Goal: Information Seeking & Learning: Learn about a topic

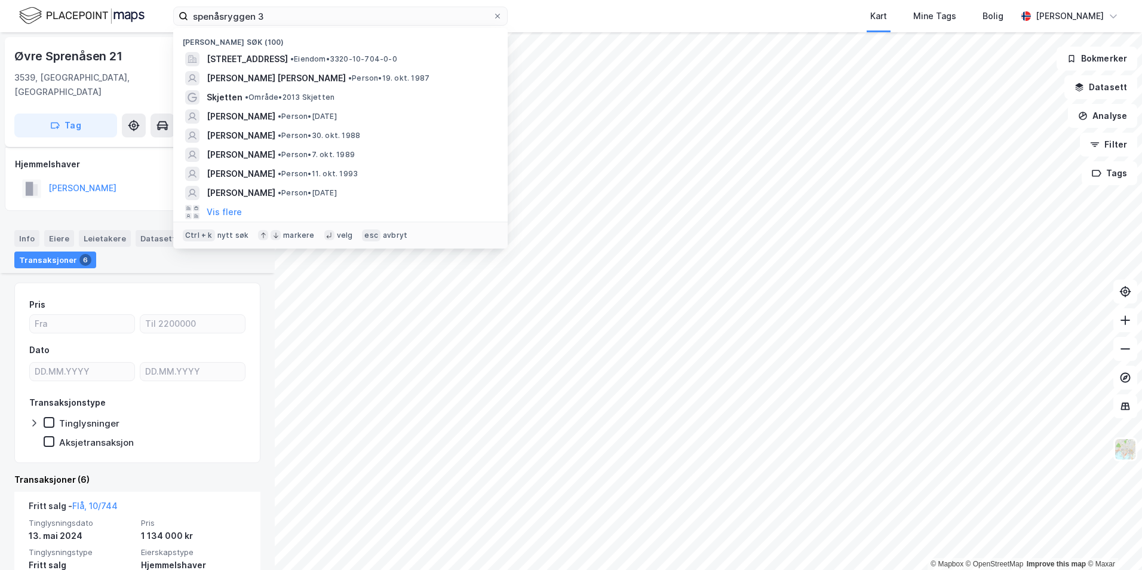
click at [314, 22] on input "spenåsryggen 3" at bounding box center [340, 16] width 305 height 18
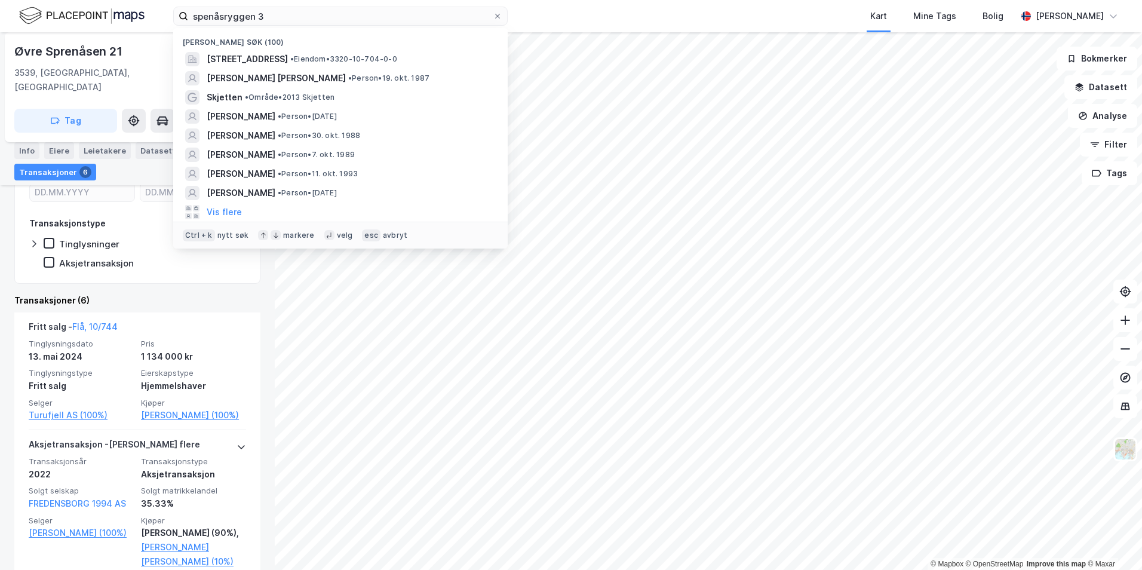
click at [314, 22] on input "spenåsryggen 3" at bounding box center [340, 16] width 305 height 18
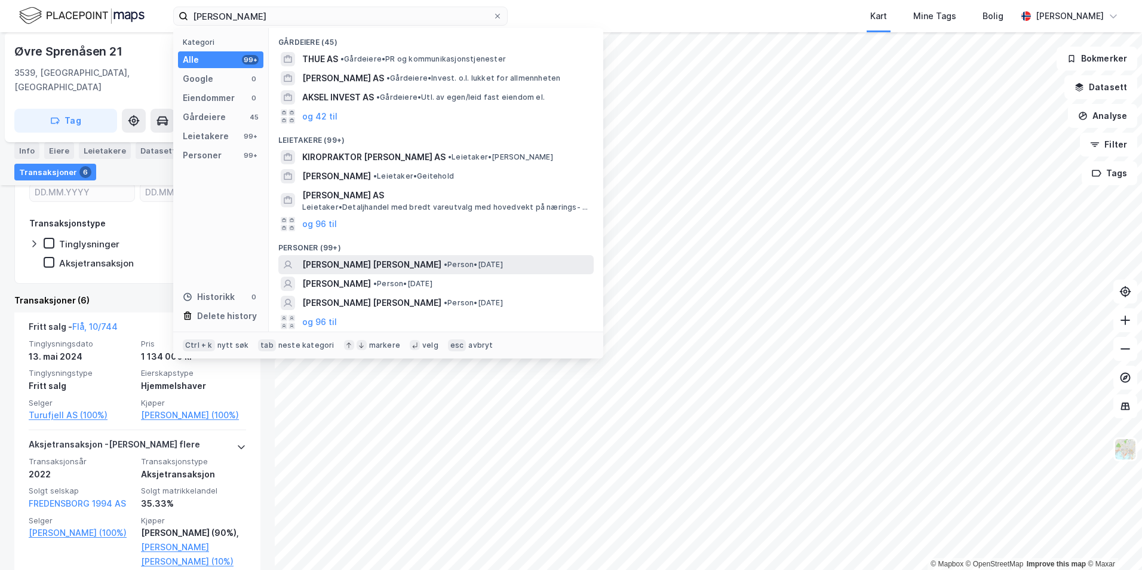
click at [332, 264] on span "[PERSON_NAME] [PERSON_NAME]" at bounding box center [371, 265] width 139 height 14
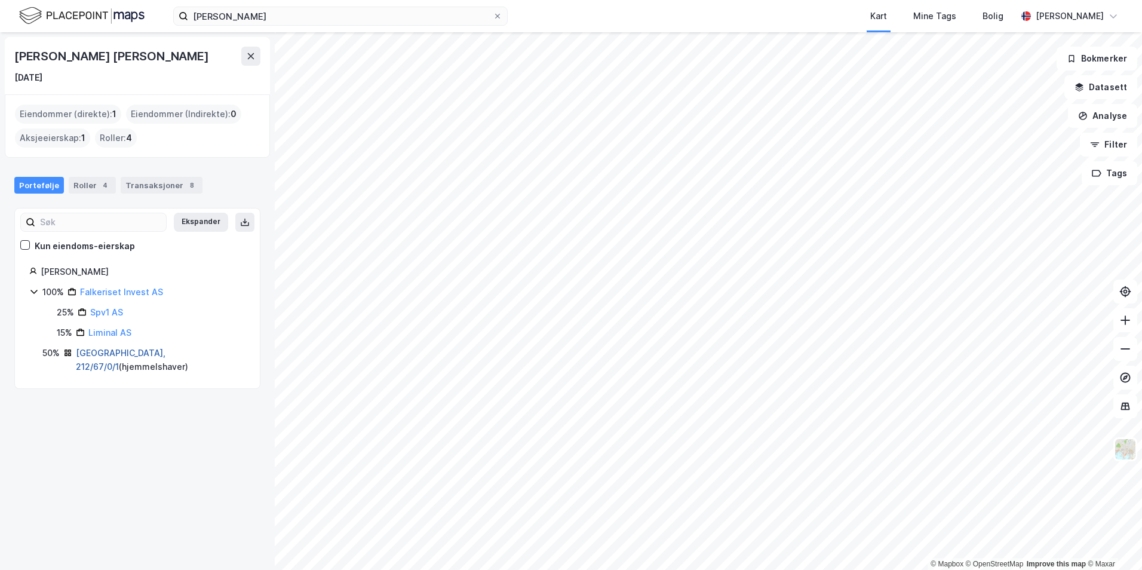
click at [105, 348] on link "[GEOGRAPHIC_DATA], 212/67/0/1" at bounding box center [121, 360] width 90 height 24
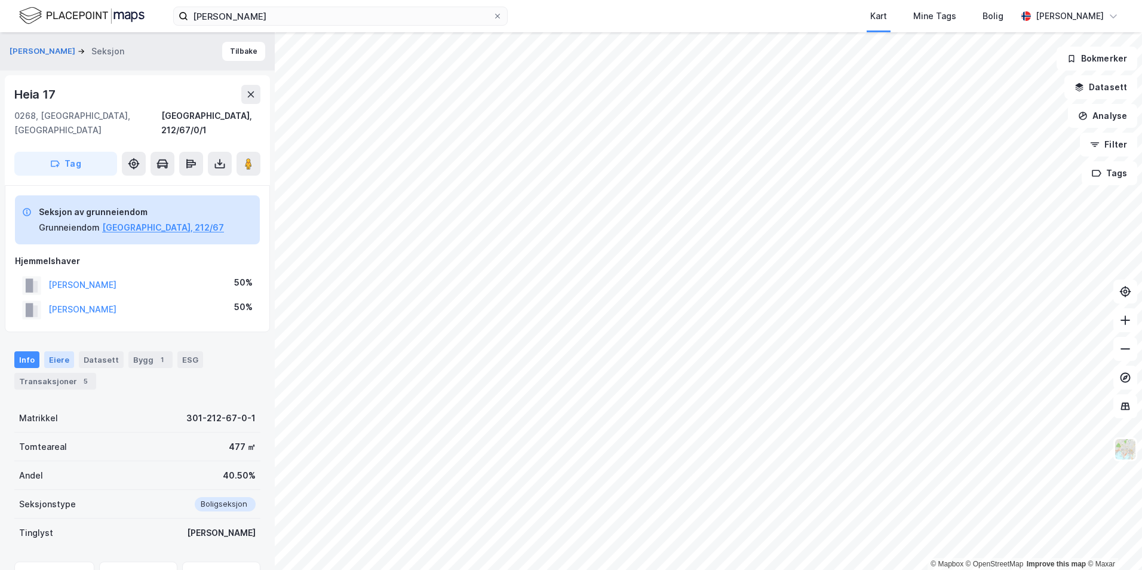
click at [57, 351] on div "Eiere" at bounding box center [59, 359] width 30 height 17
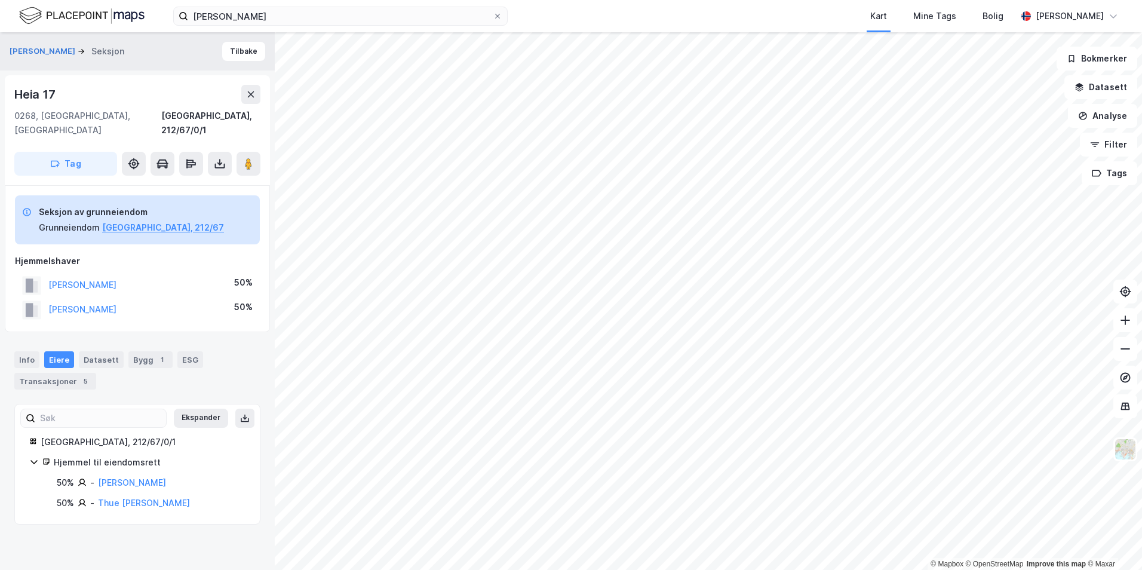
click at [90, 357] on div "Info Eiere Datasett Bygg 1 ESG Transaksjoner 5" at bounding box center [137, 370] width 246 height 38
click at [84, 373] on div "Transaksjoner 5" at bounding box center [55, 381] width 82 height 17
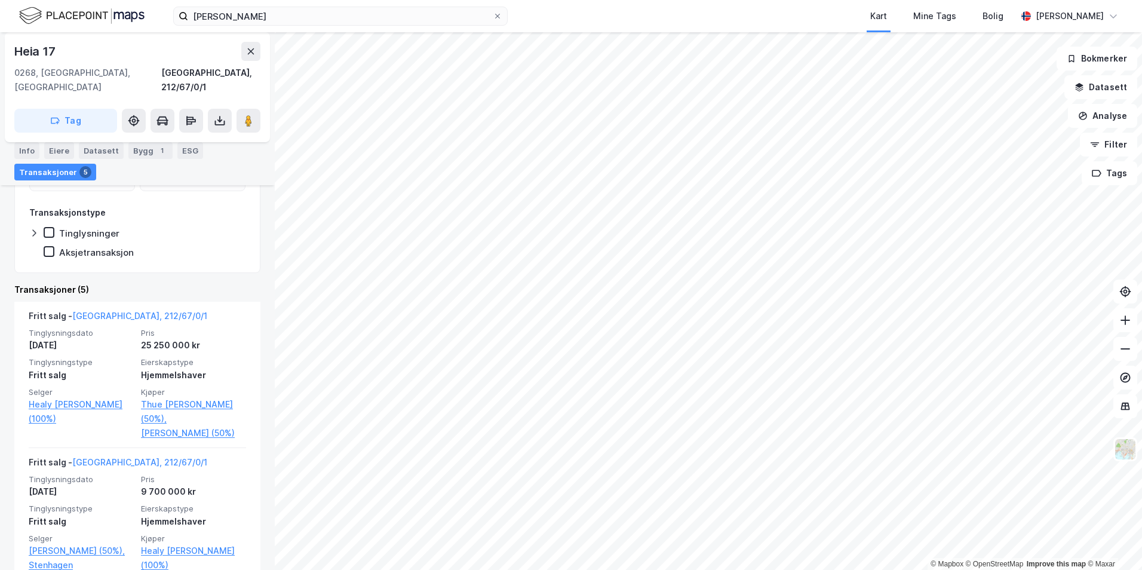
scroll to position [402, 0]
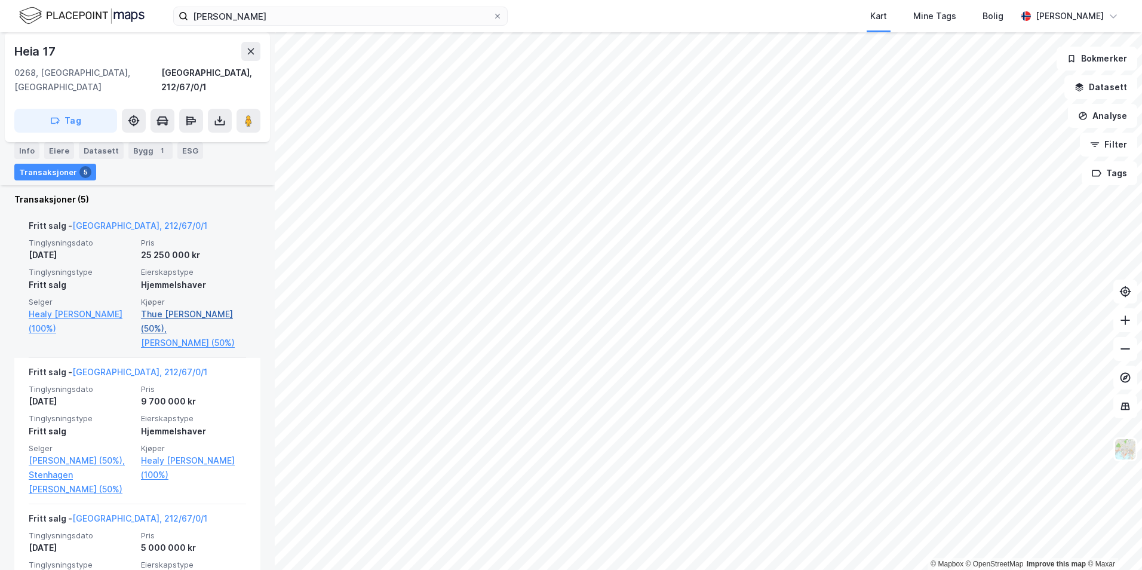
click at [196, 307] on link "Thue [PERSON_NAME] (50%)," at bounding box center [193, 321] width 105 height 29
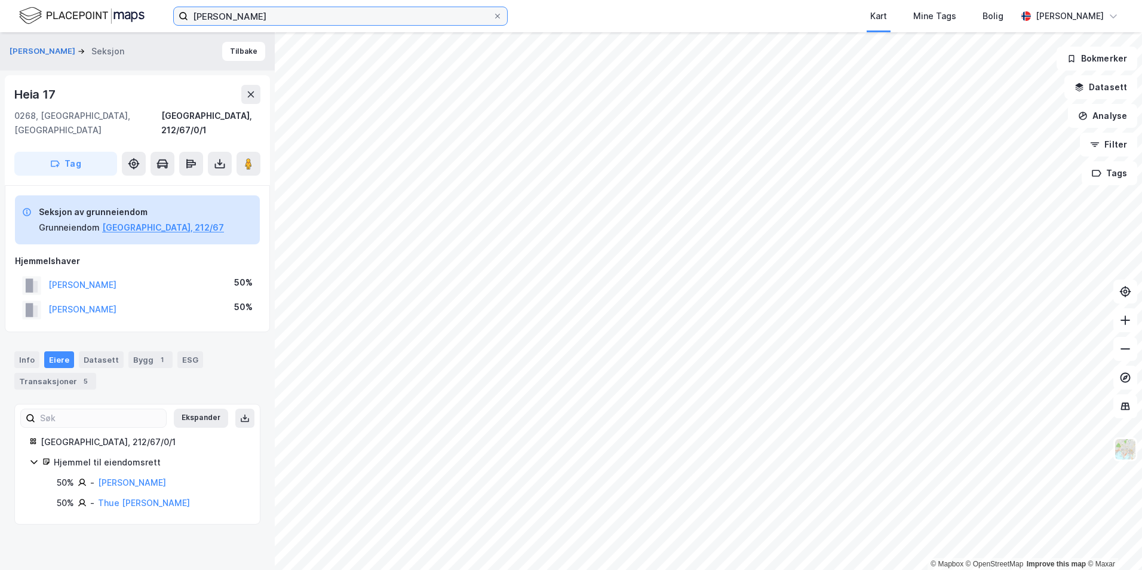
click at [203, 17] on input "[PERSON_NAME]" at bounding box center [340, 16] width 305 height 18
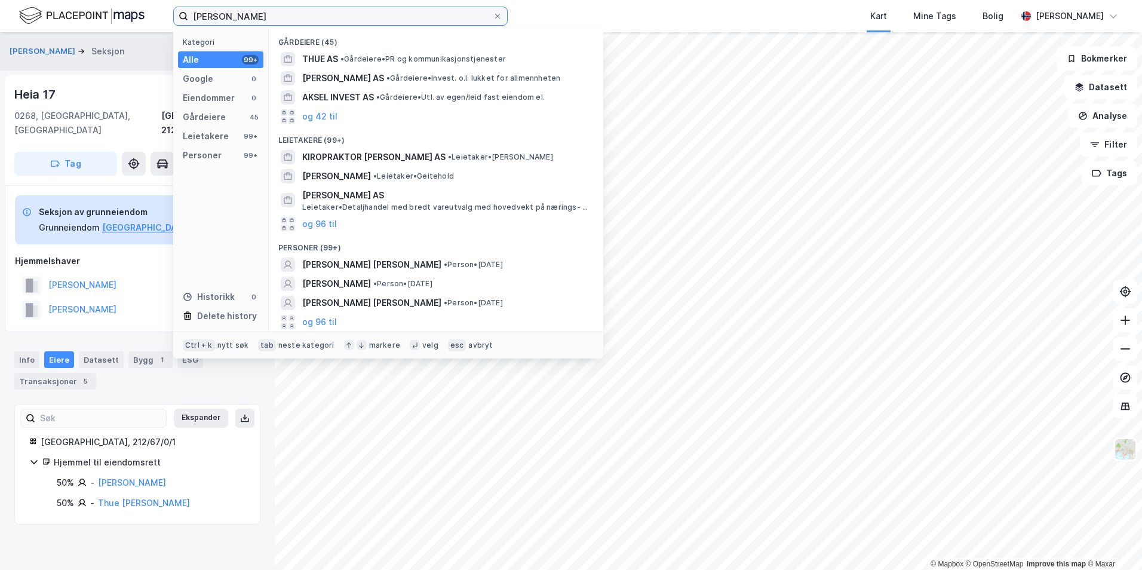
click at [203, 17] on input "[PERSON_NAME]" at bounding box center [340, 16] width 305 height 18
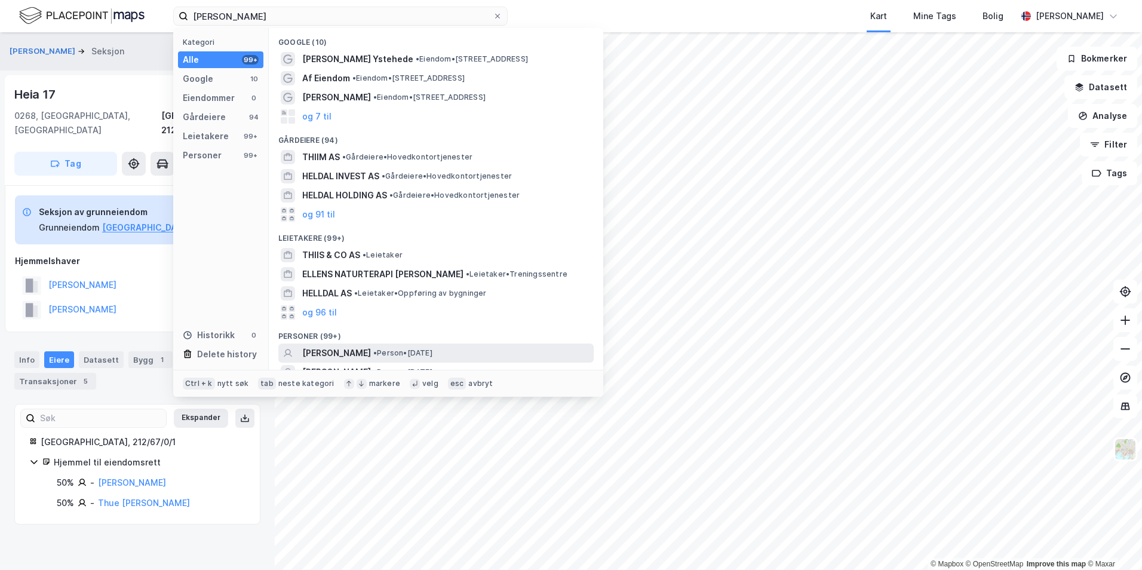
click at [406, 350] on span "• Person • 27. okt. 1991" at bounding box center [402, 353] width 59 height 10
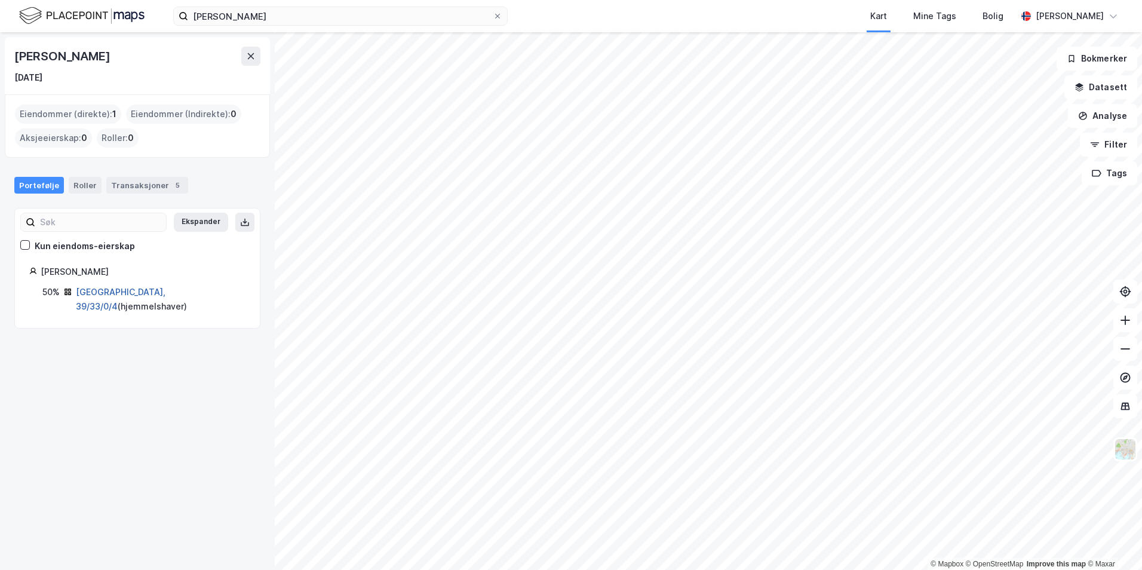
click at [108, 290] on link "[GEOGRAPHIC_DATA], 39/33/0/4" at bounding box center [121, 299] width 90 height 24
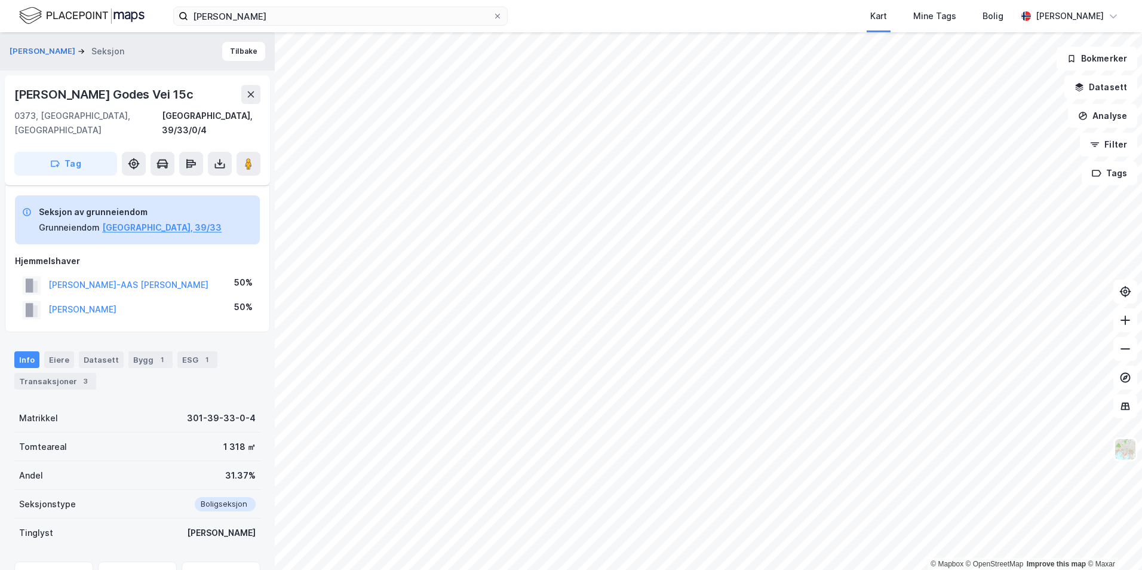
scroll to position [103, 0]
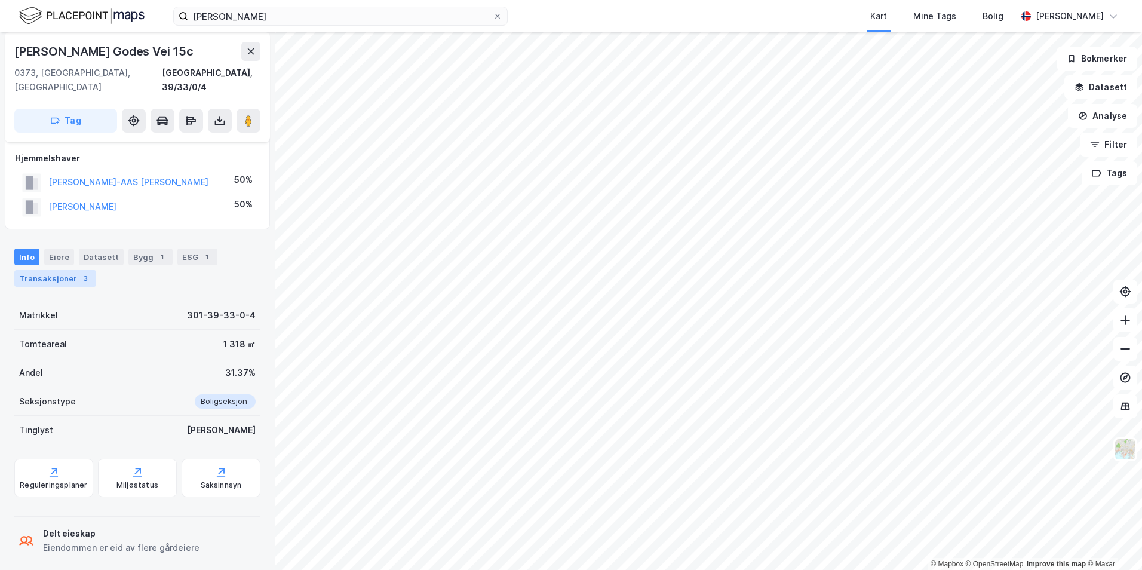
click at [79, 272] on div "3" at bounding box center [85, 278] width 12 height 12
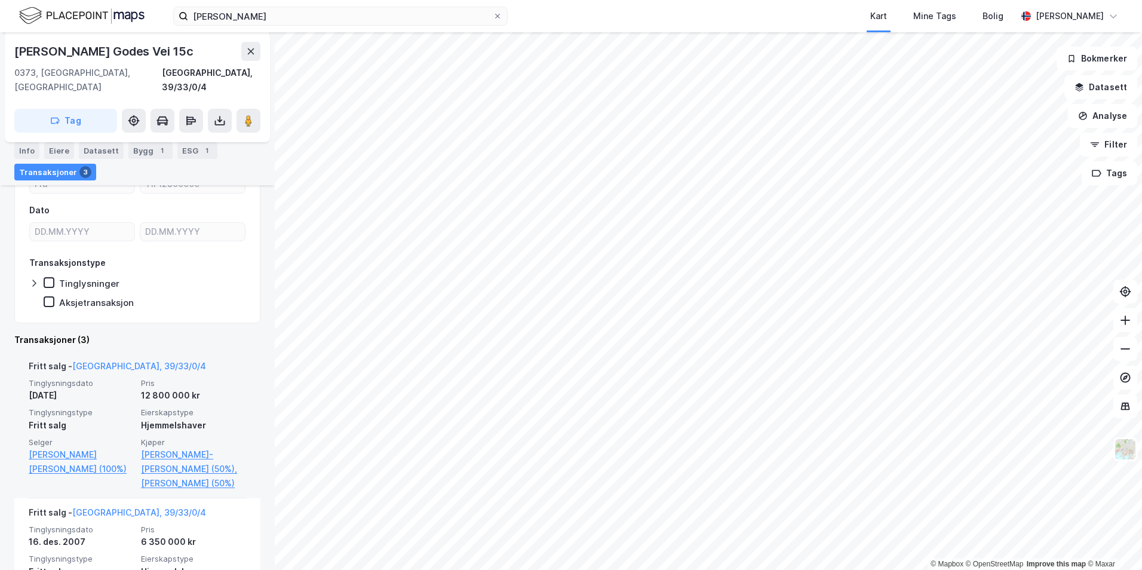
scroll to position [282, 0]
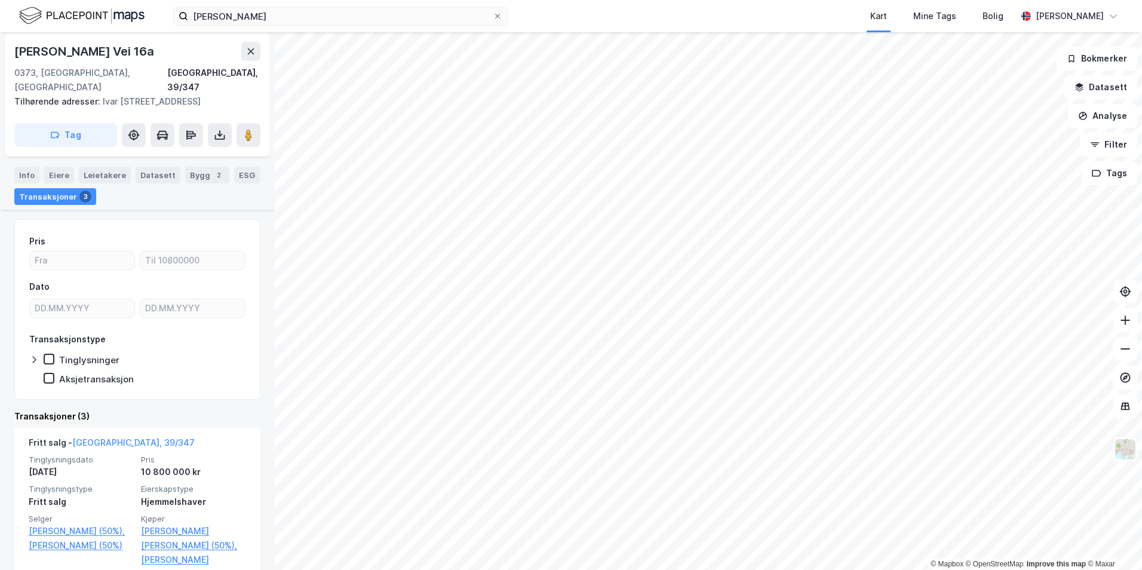
scroll to position [120, 0]
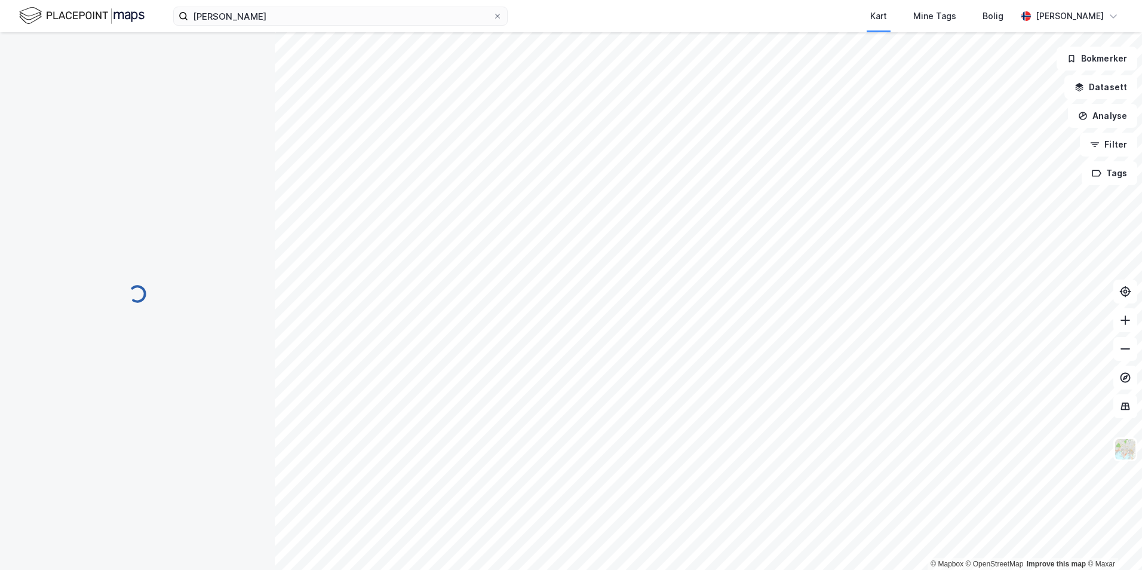
scroll to position [7, 0]
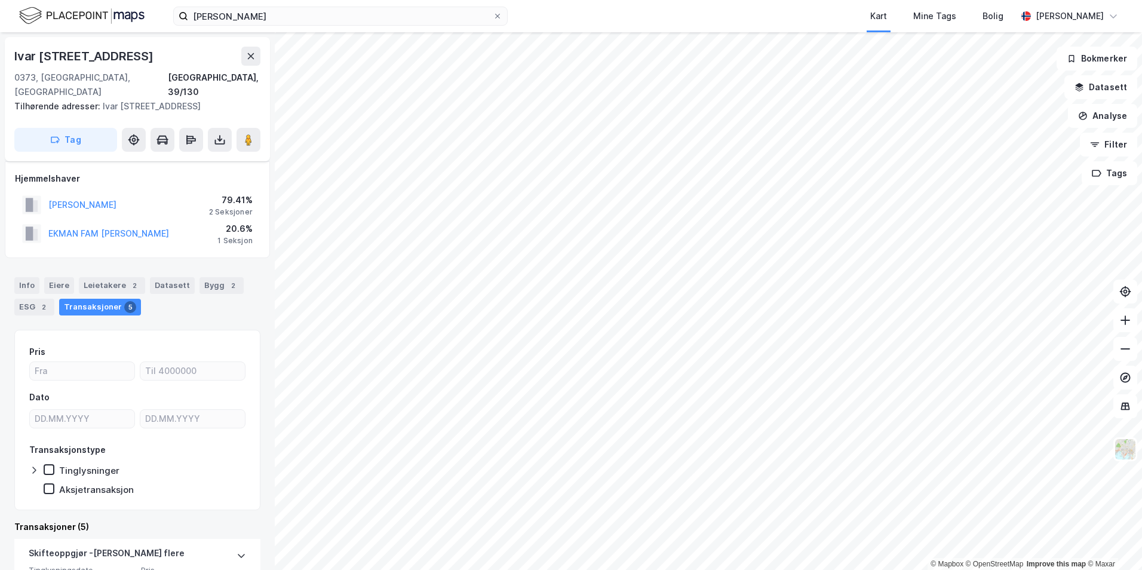
scroll to position [179, 0]
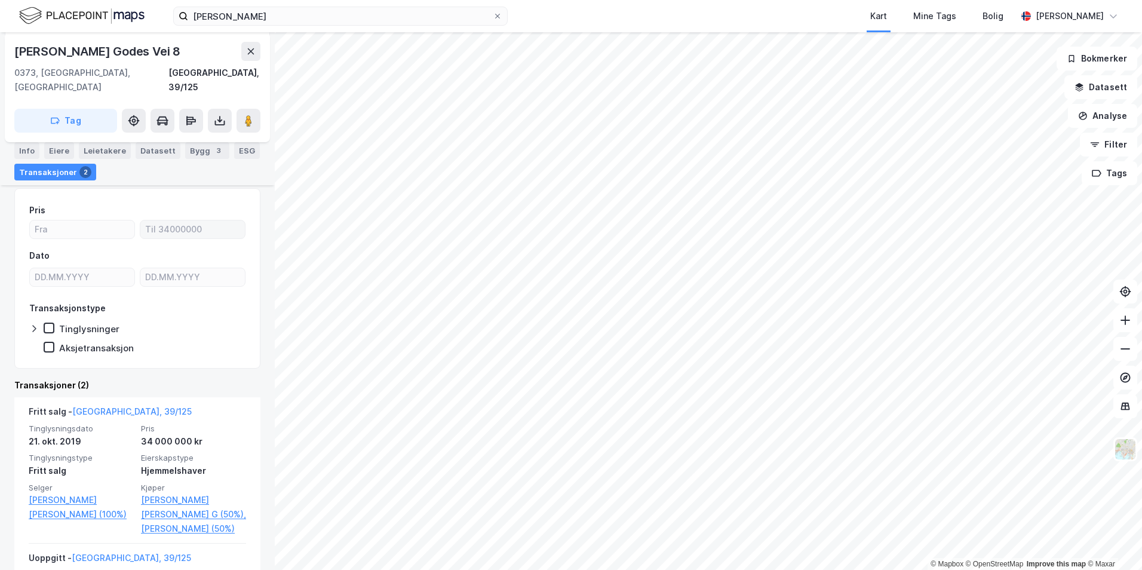
scroll to position [120, 0]
click at [57, 151] on div "Eiere" at bounding box center [59, 150] width 30 height 17
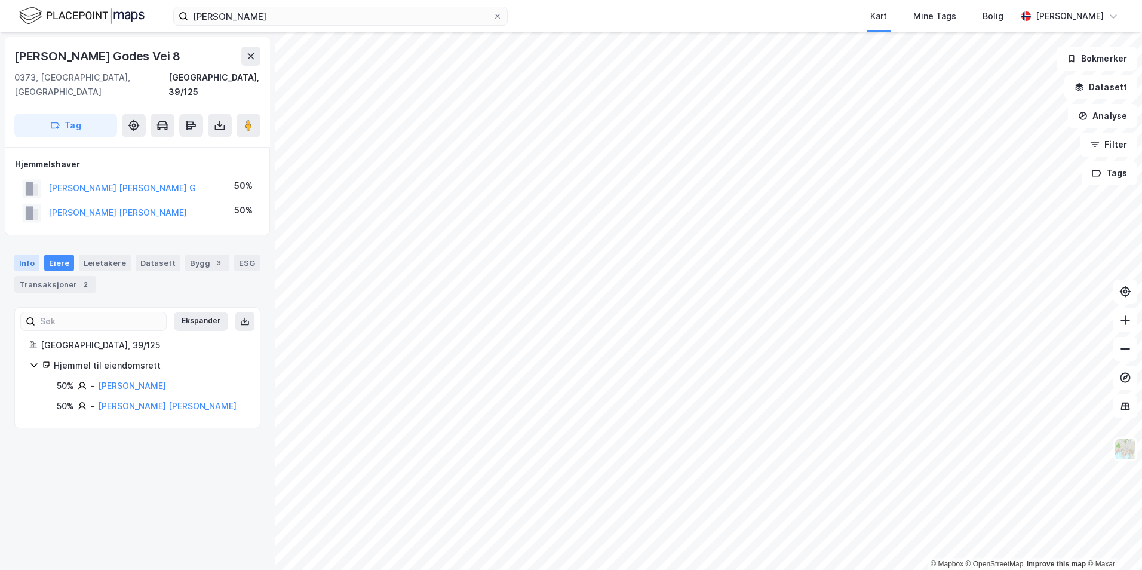
click at [25, 255] on div "Info" at bounding box center [26, 263] width 25 height 17
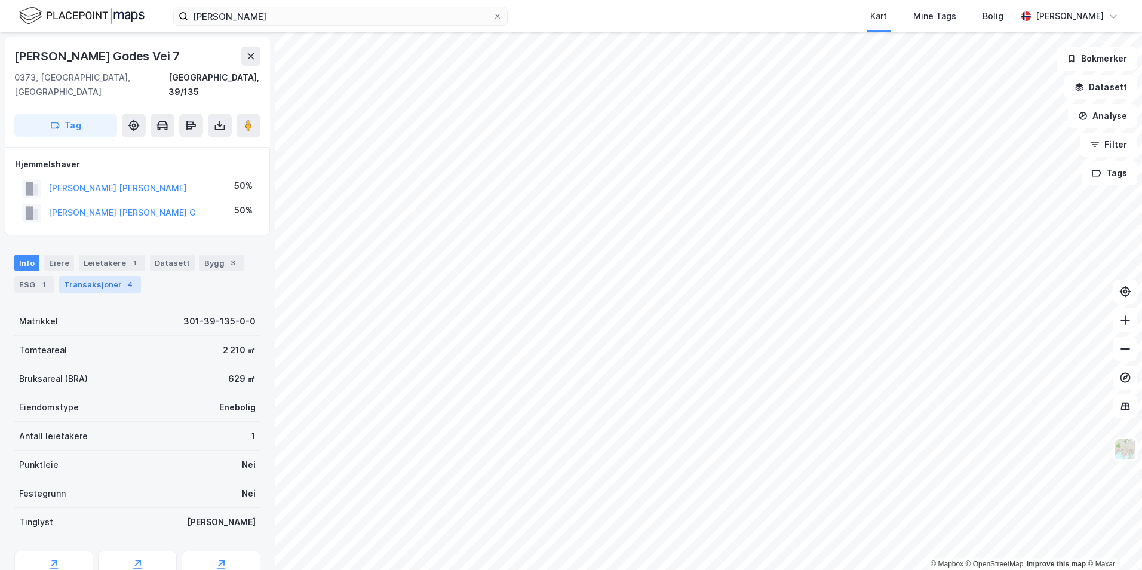
click at [100, 276] on div "Transaksjoner 4" at bounding box center [100, 284] width 82 height 17
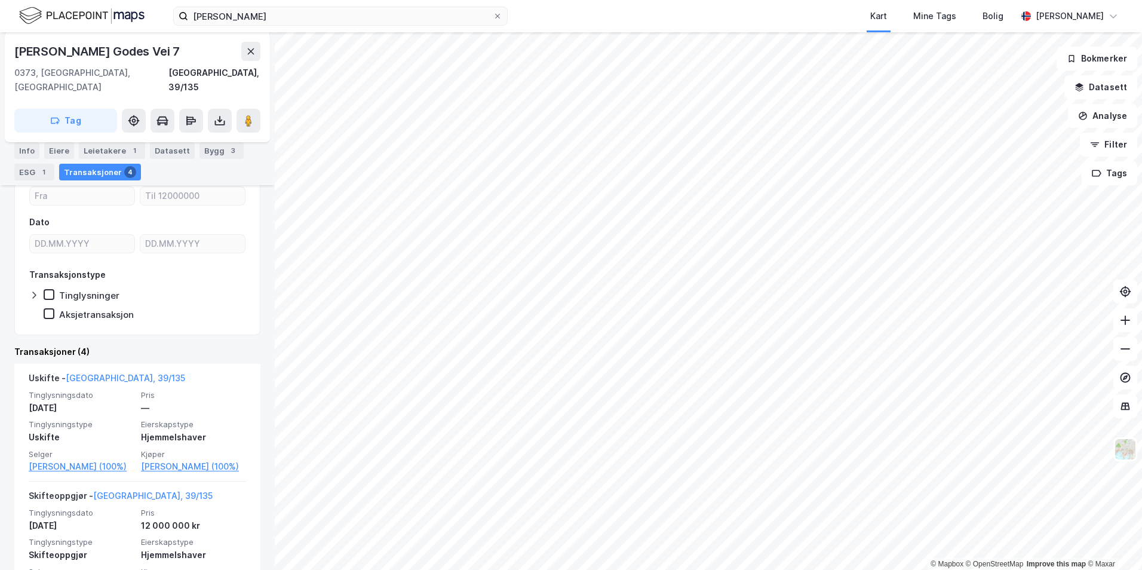
scroll to position [239, 0]
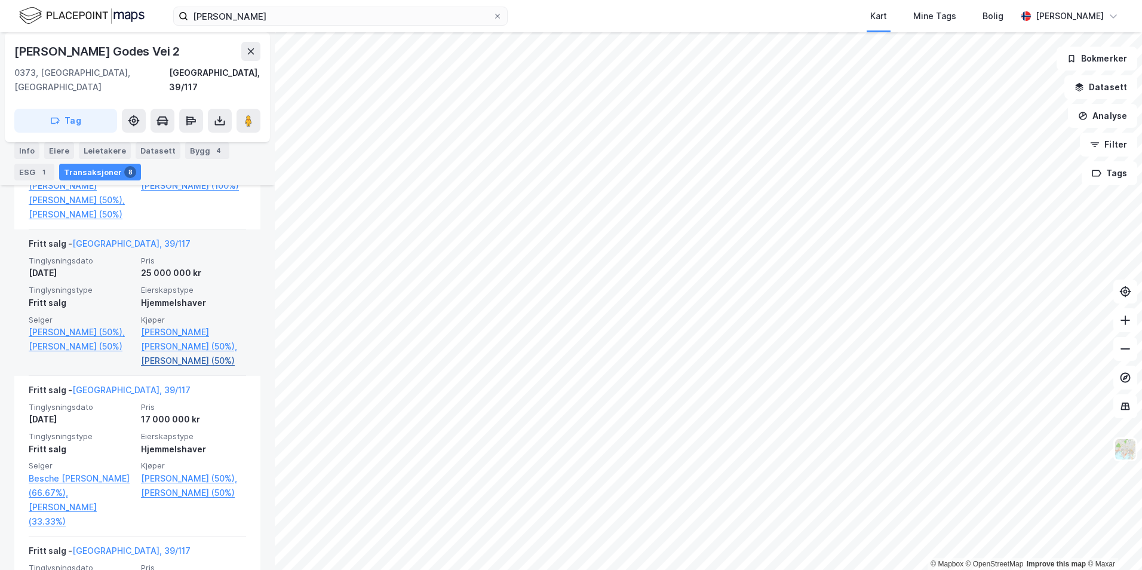
scroll to position [598, 0]
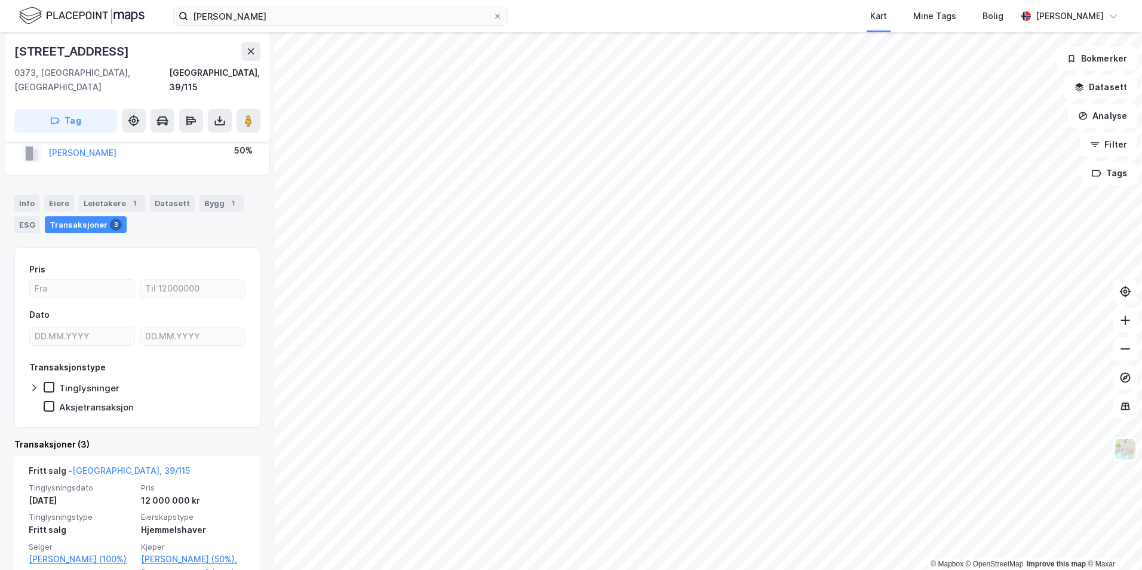
scroll to position [120, 0]
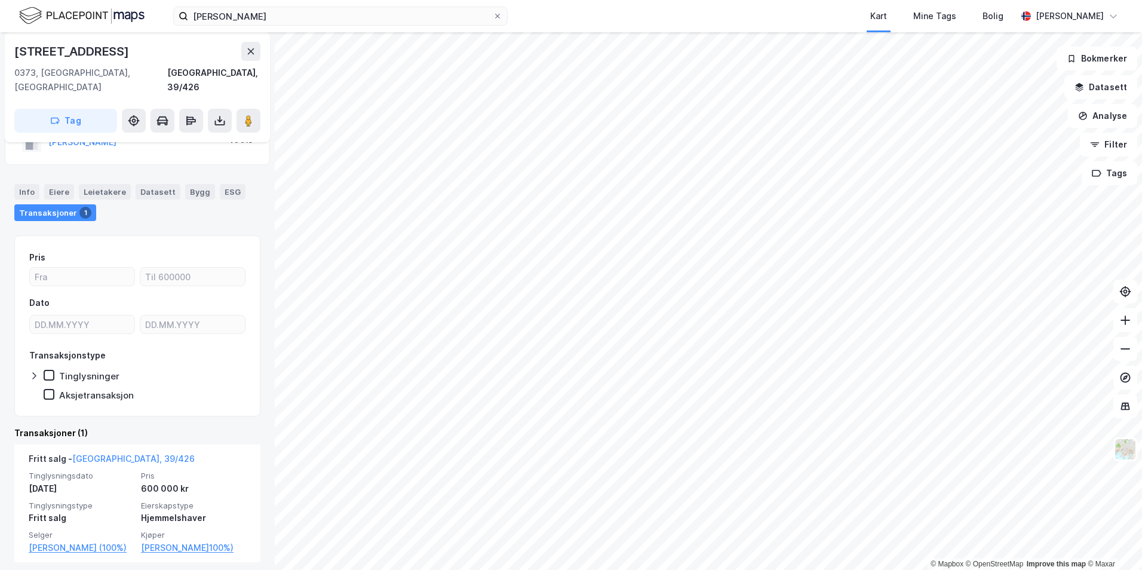
scroll to position [53, 0]
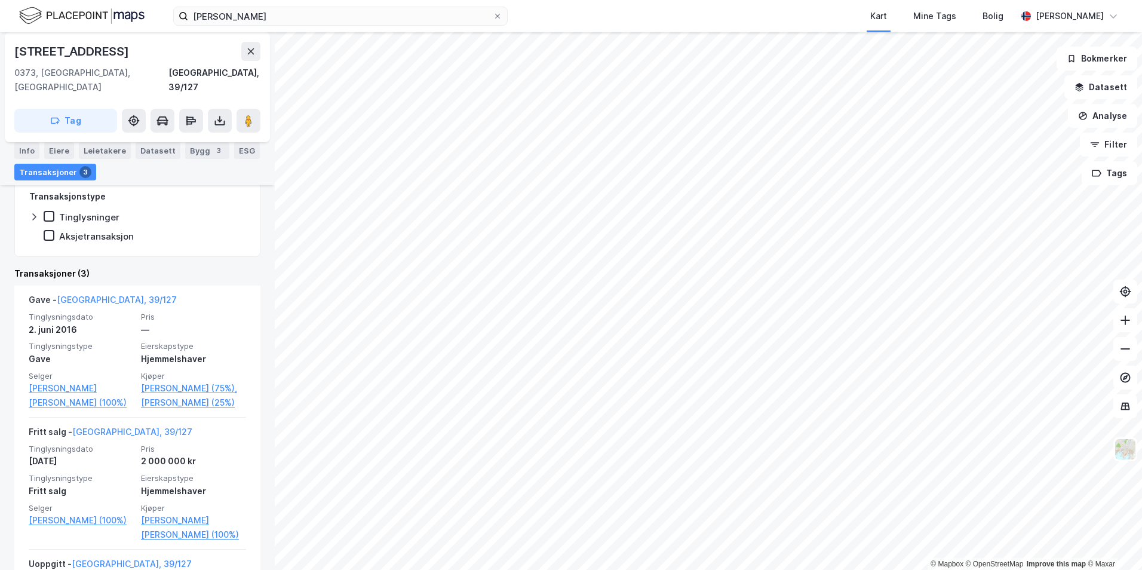
scroll to position [239, 0]
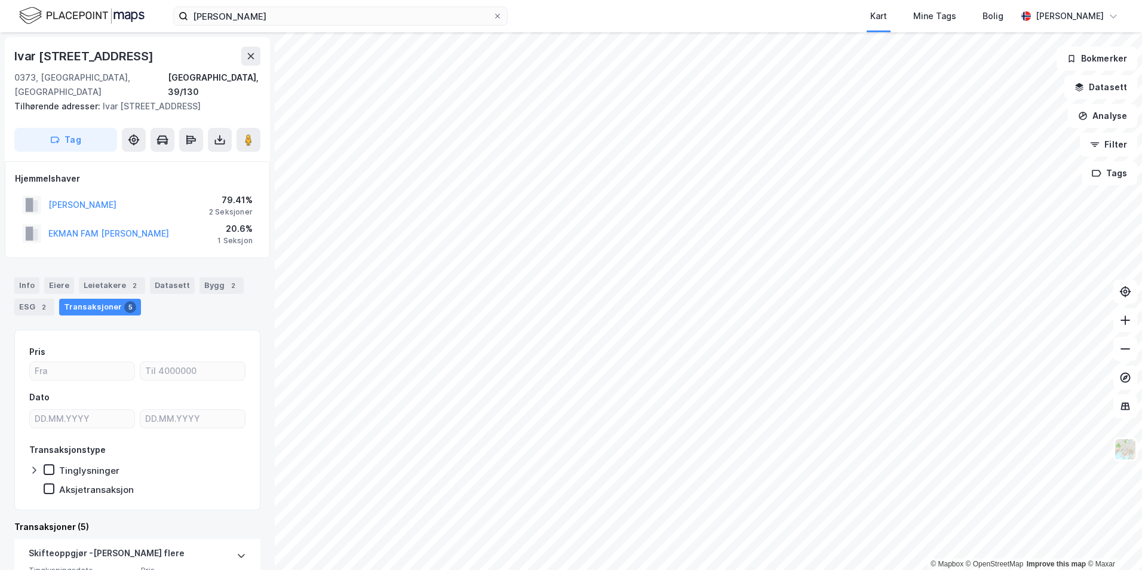
click at [671, 569] on html "[PERSON_NAME] Kart Mine Tags Bolig [PERSON_NAME] © Mapbox © OpenStreetMap Impro…" at bounding box center [571, 285] width 1142 height 570
click at [203, 19] on input "[PERSON_NAME]" at bounding box center [340, 16] width 305 height 18
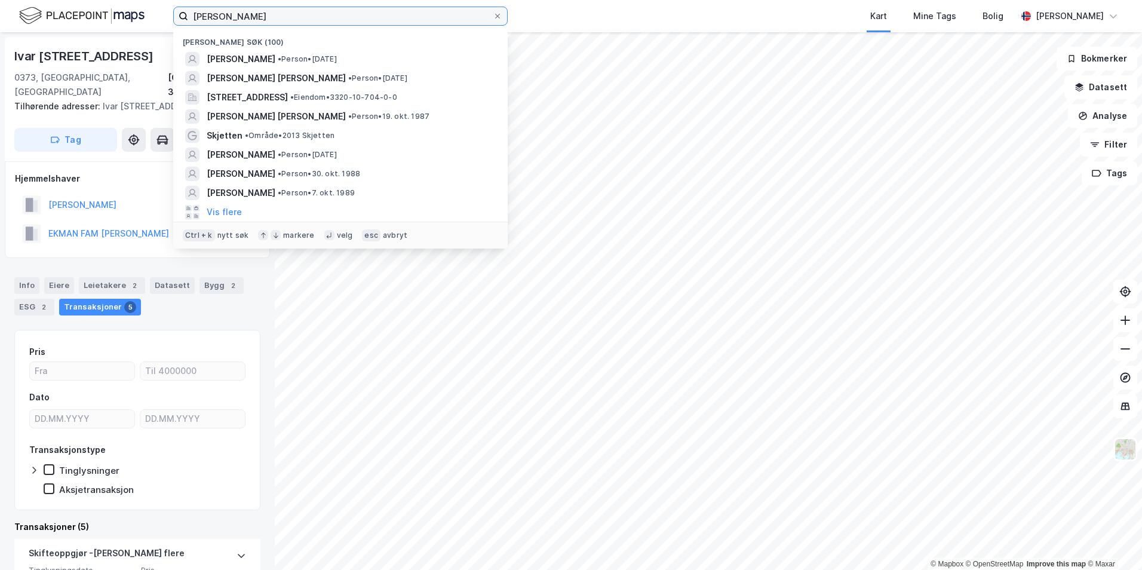
click at [203, 19] on input "[PERSON_NAME]" at bounding box center [340, 16] width 305 height 18
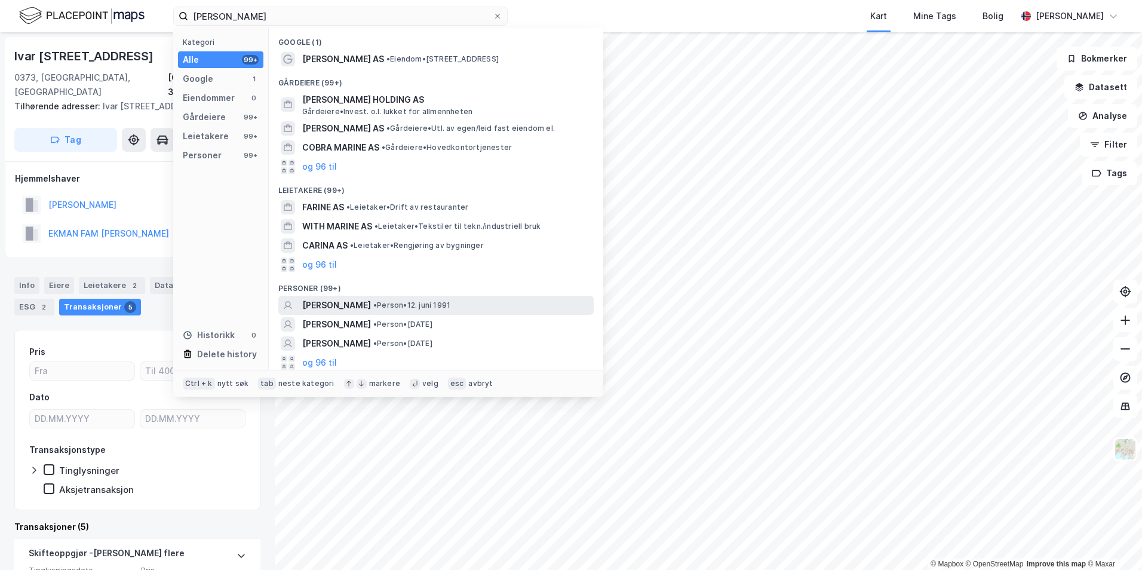
click at [344, 296] on div "[PERSON_NAME] • Person • 12. juni 1991" at bounding box center [435, 305] width 315 height 19
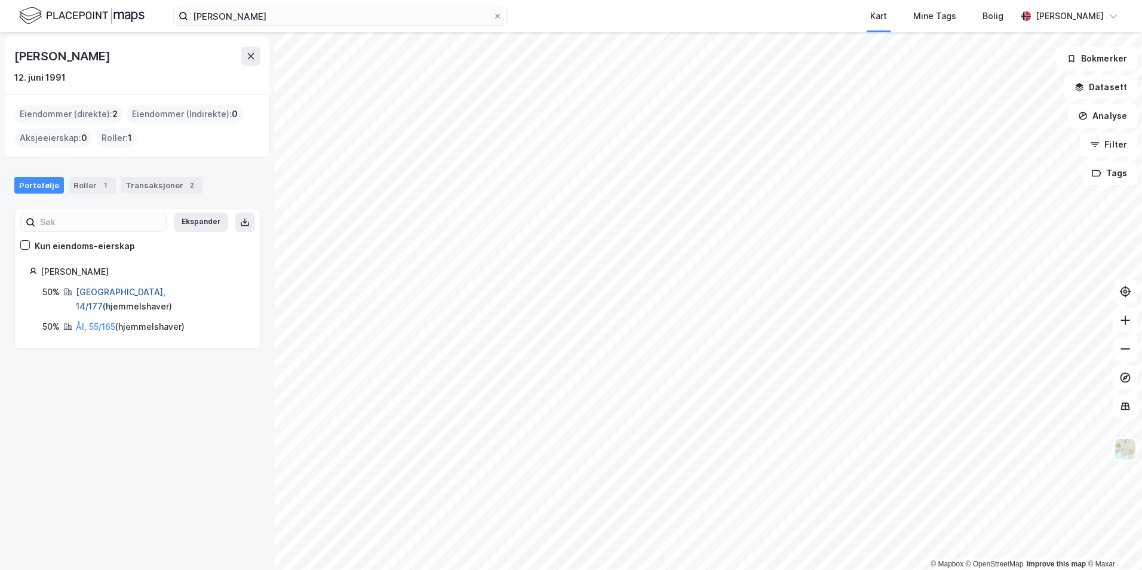
click at [106, 296] on link "[GEOGRAPHIC_DATA], 14/177" at bounding box center [121, 299] width 90 height 24
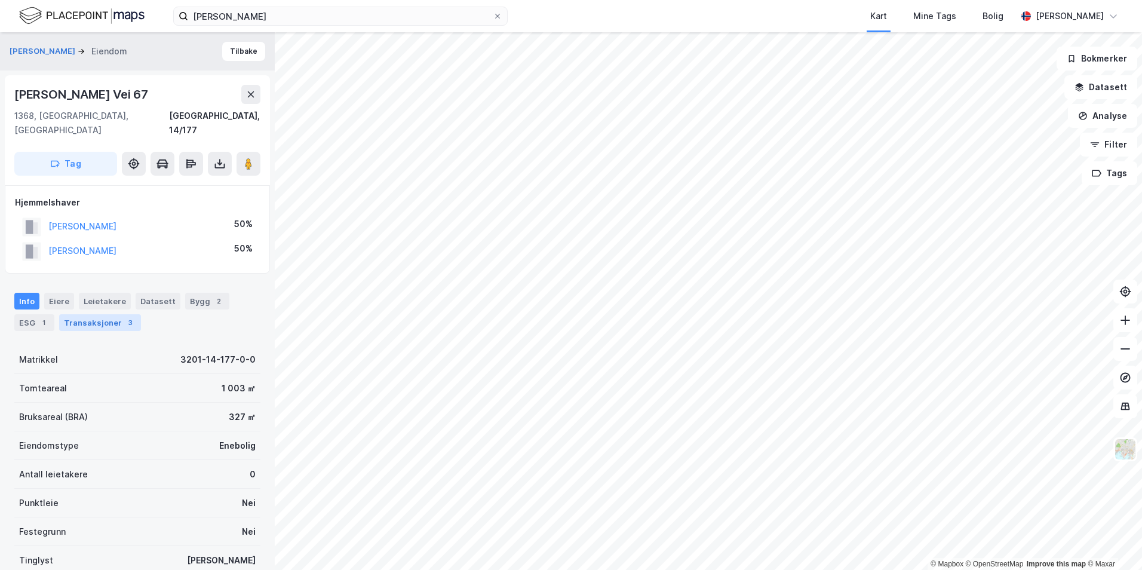
click at [99, 314] on div "Transaksjoner 3" at bounding box center [100, 322] width 82 height 17
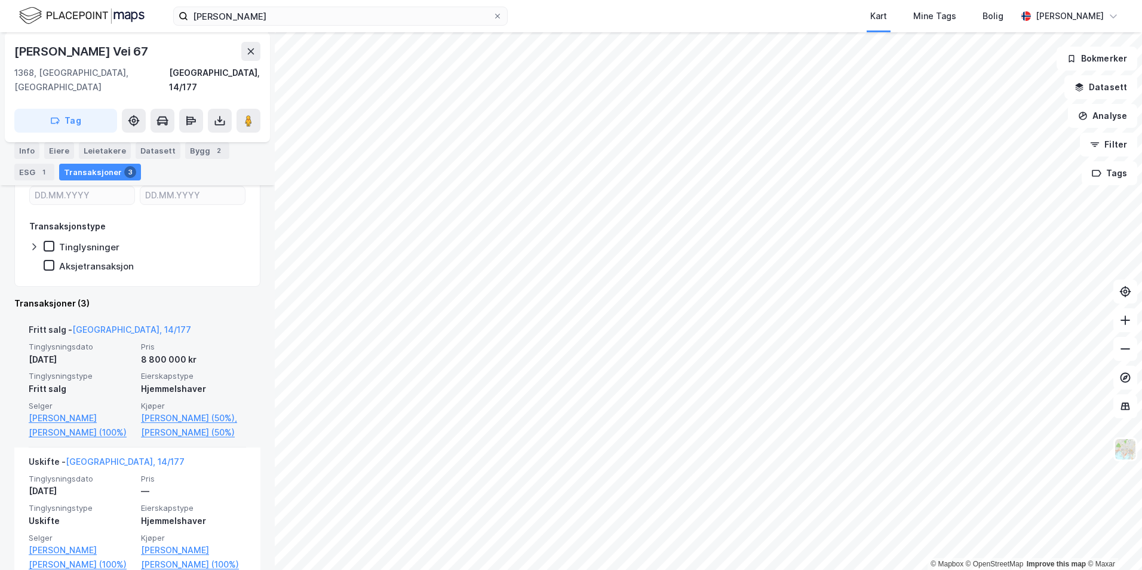
scroll to position [299, 0]
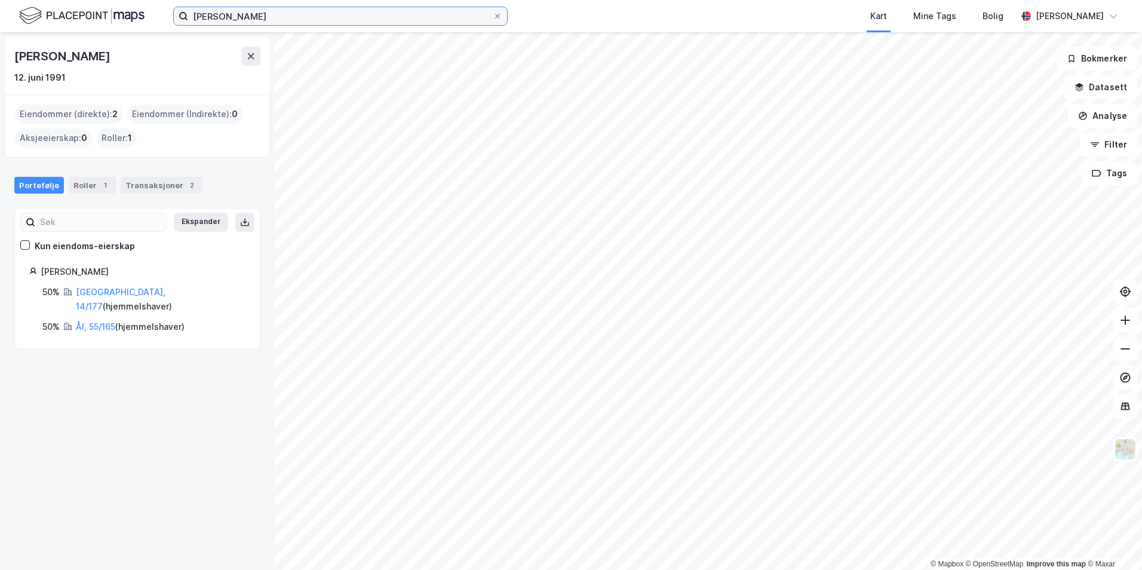
click at [264, 15] on input "[PERSON_NAME]" at bounding box center [340, 16] width 305 height 18
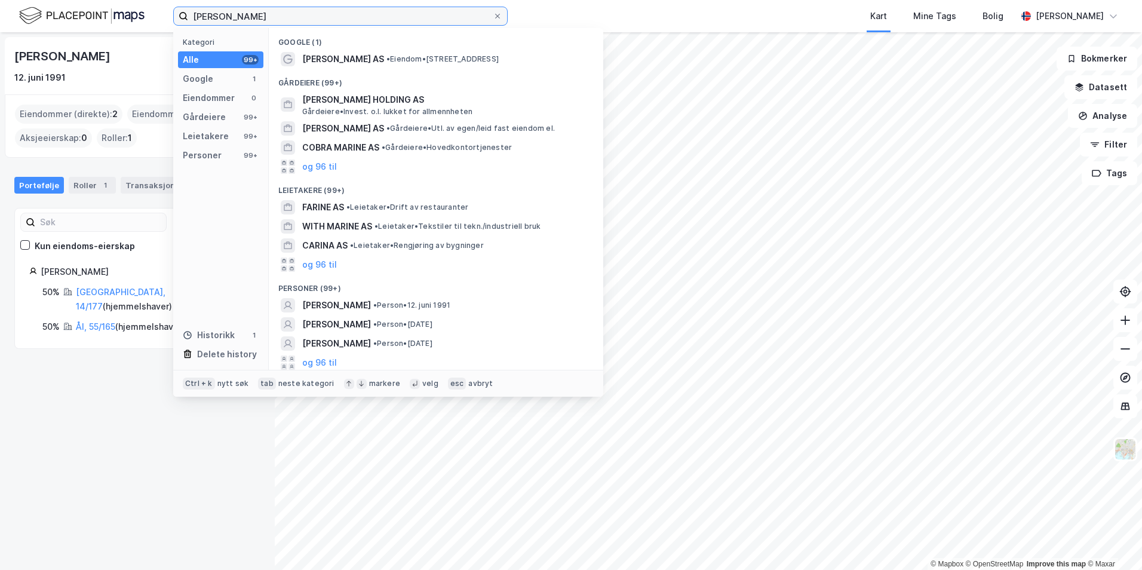
click at [264, 15] on input "[PERSON_NAME]" at bounding box center [340, 16] width 305 height 18
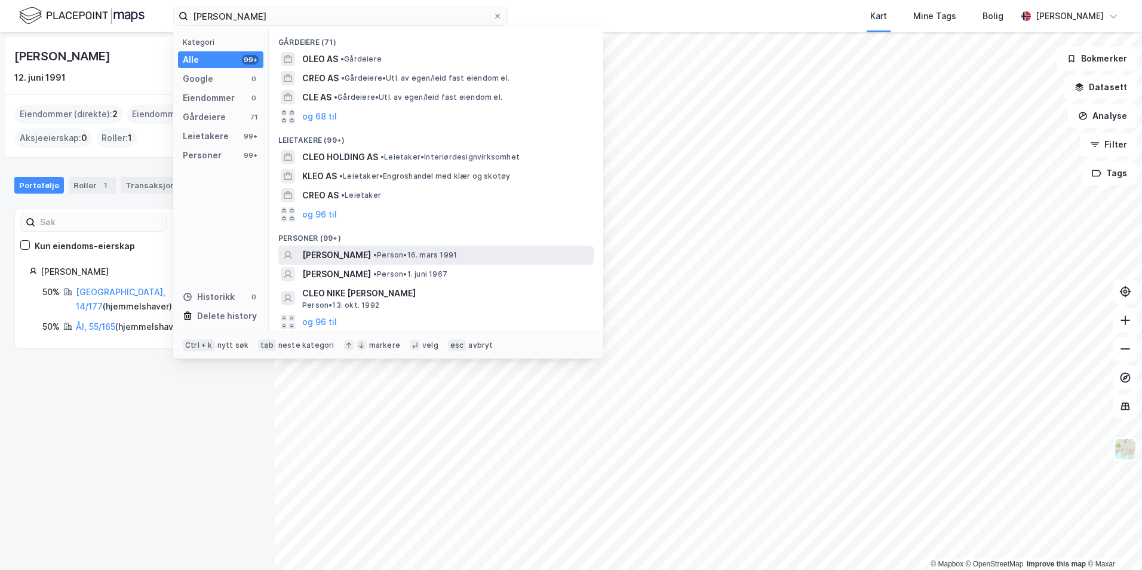
click at [371, 255] on span "[PERSON_NAME]" at bounding box center [336, 255] width 69 height 14
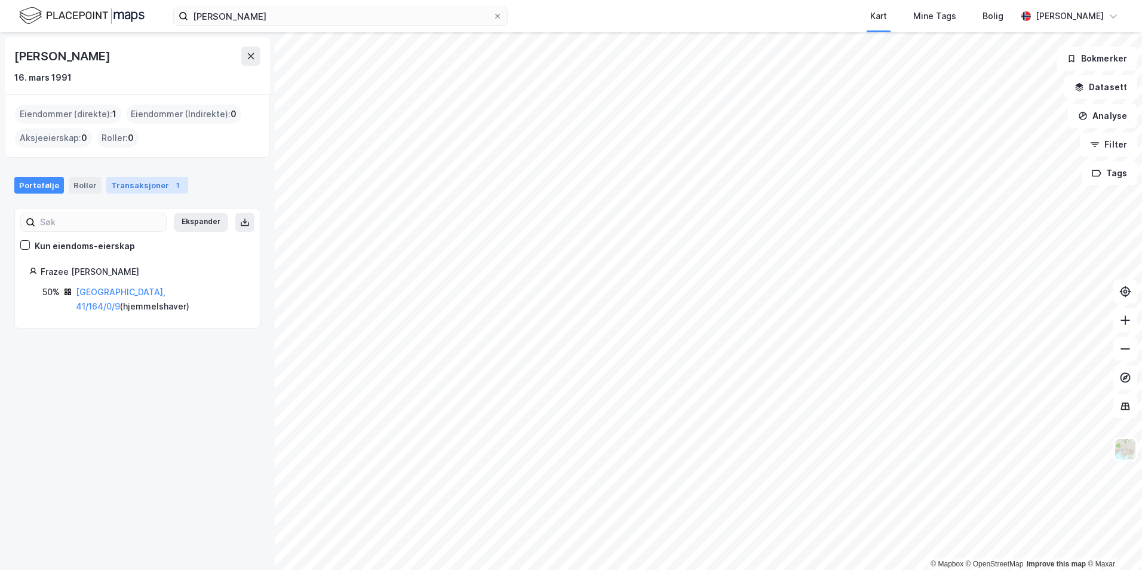
click at [125, 185] on div "Transaksjoner 1" at bounding box center [147, 185] width 82 height 17
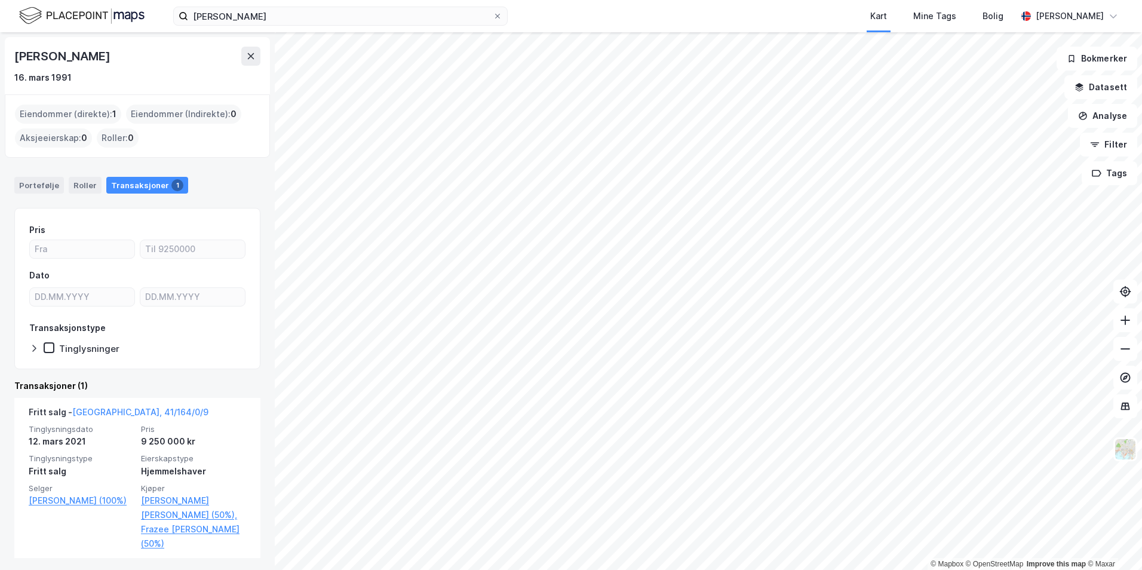
scroll to position [2, 0]
click at [35, 178] on div "Portefølje" at bounding box center [39, 182] width 50 height 17
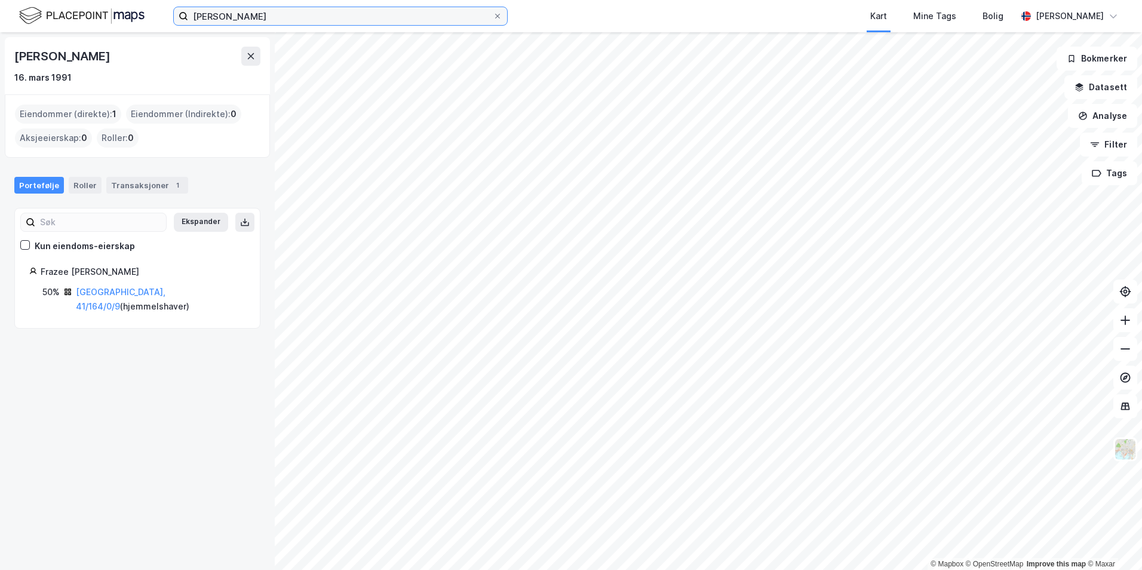
click at [246, 17] on input "[PERSON_NAME]" at bounding box center [340, 16] width 305 height 18
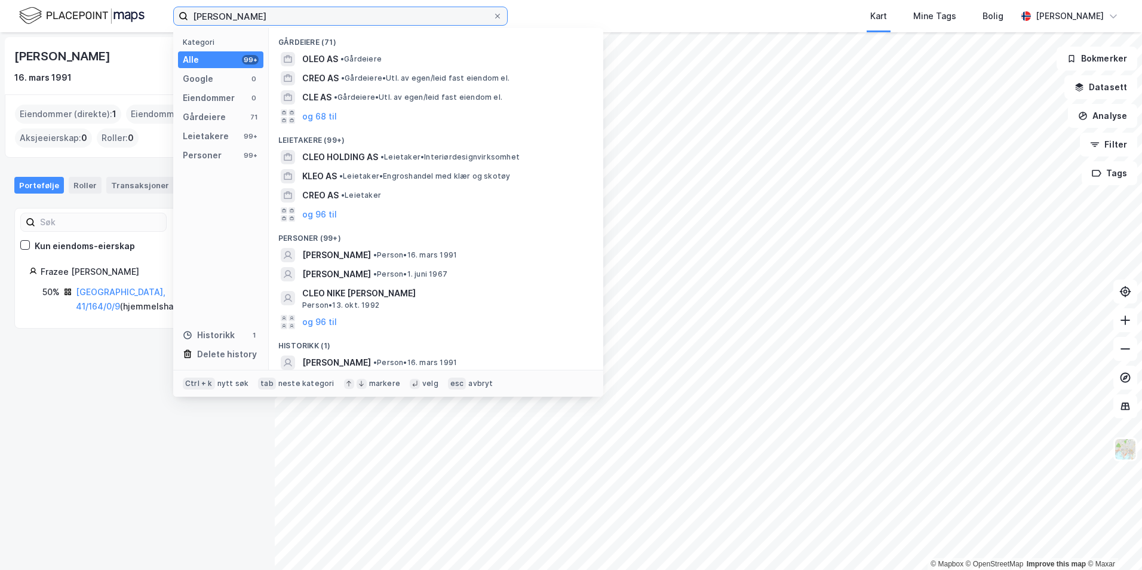
click at [246, 17] on input "[PERSON_NAME]" at bounding box center [340, 16] width 305 height 18
type input "l"
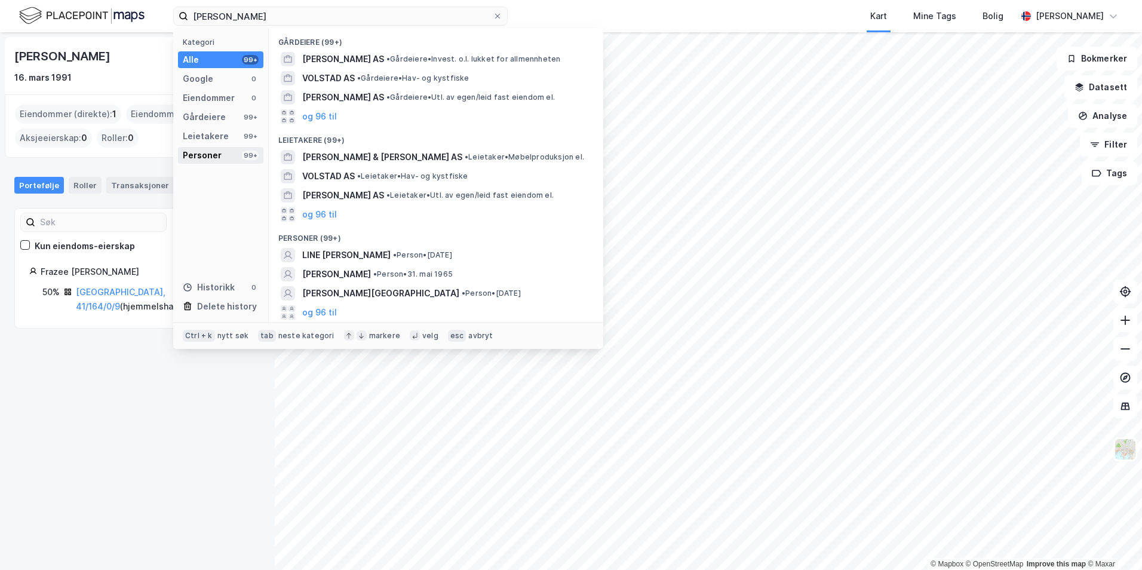
click at [209, 155] on div "Personer" at bounding box center [202, 155] width 39 height 14
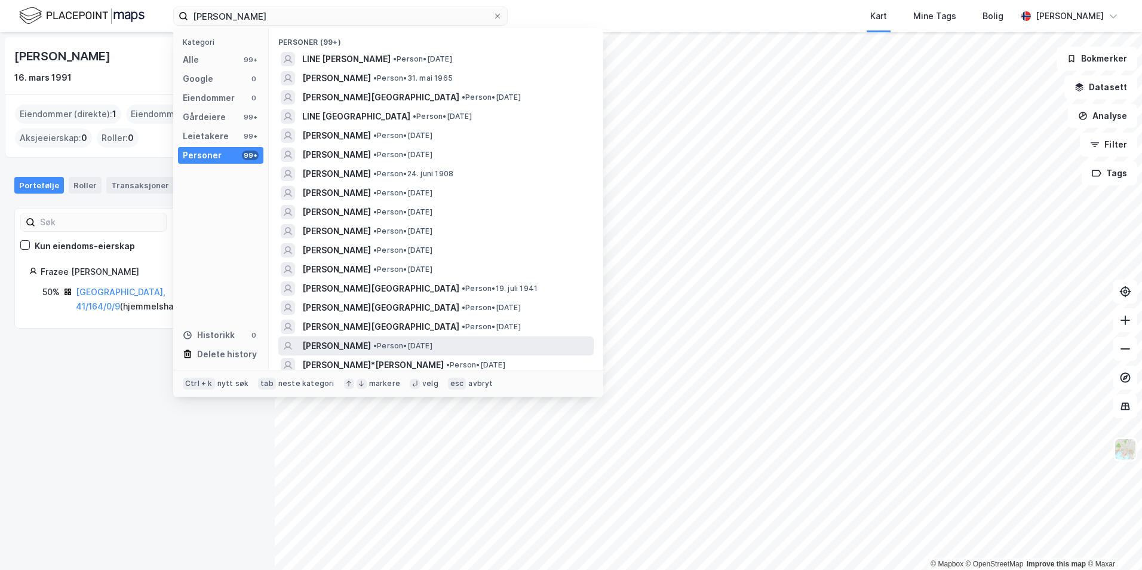
click at [371, 342] on span "[PERSON_NAME]" at bounding box center [336, 346] width 69 height 14
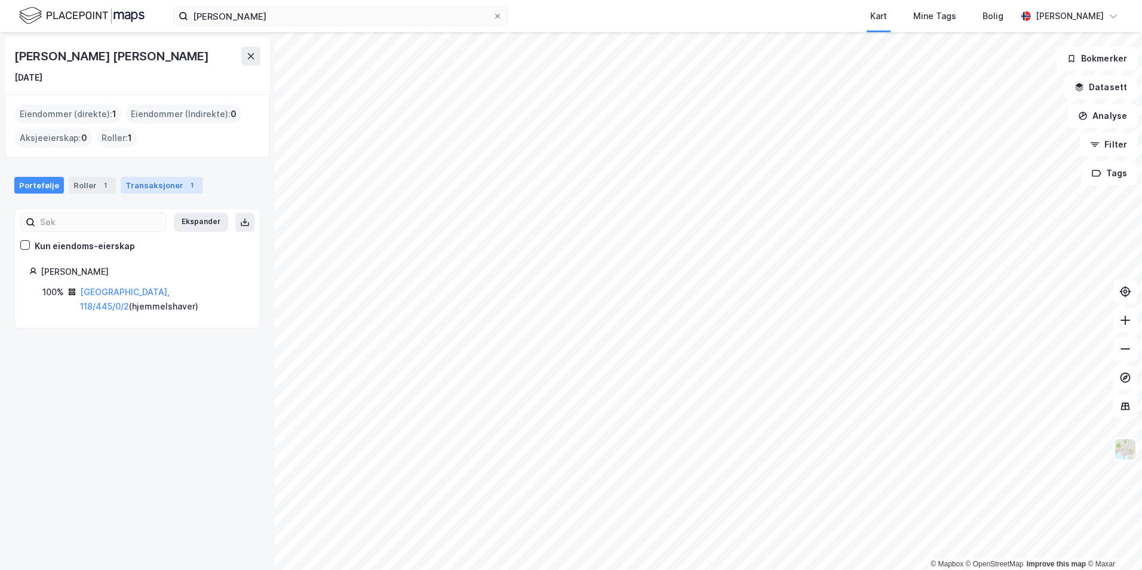
click at [158, 188] on div "Transaksjoner 1" at bounding box center [162, 185] width 82 height 17
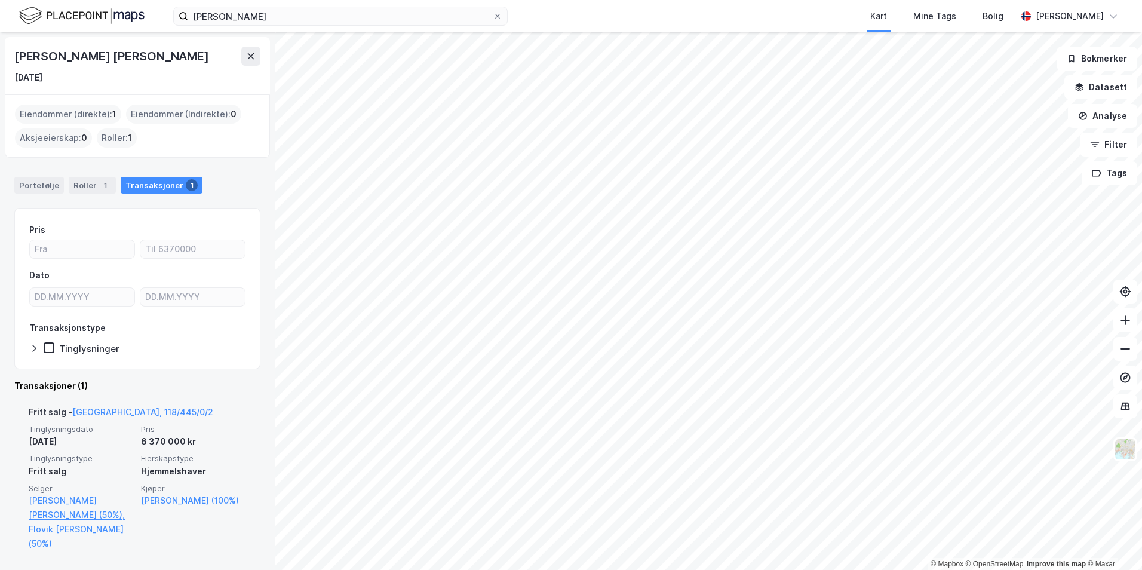
scroll to position [2, 0]
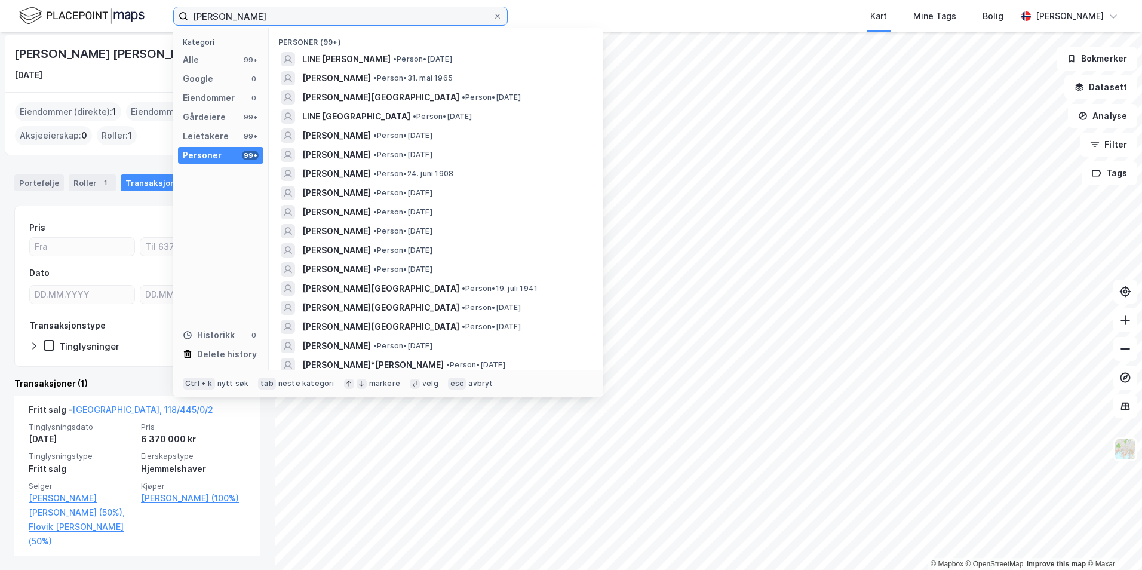
click at [207, 11] on input "[PERSON_NAME]" at bounding box center [340, 16] width 305 height 18
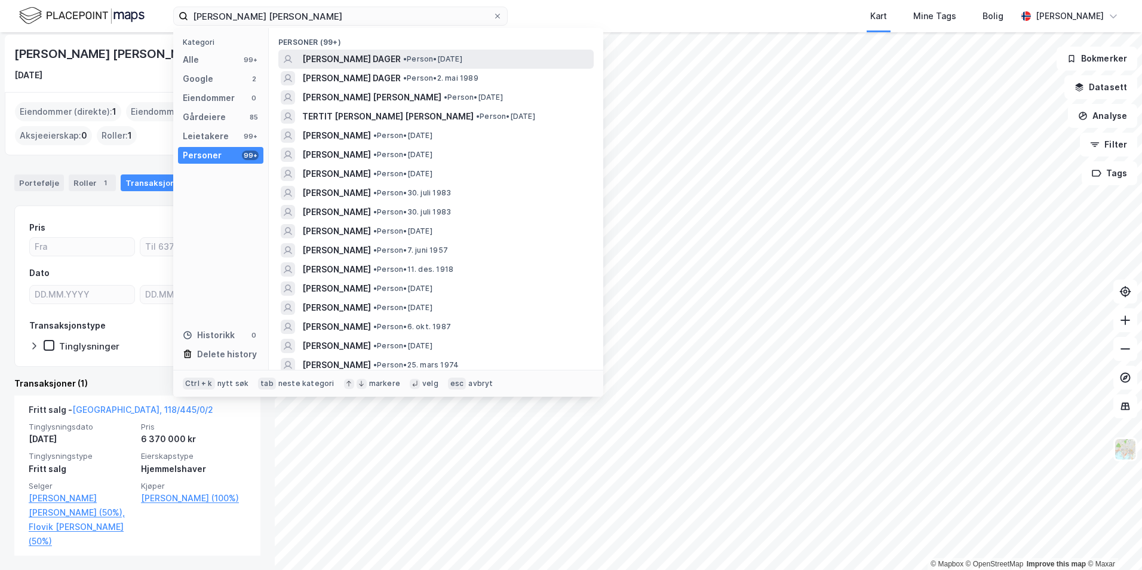
click at [377, 59] on span "[PERSON_NAME] DAGER" at bounding box center [351, 59] width 99 height 14
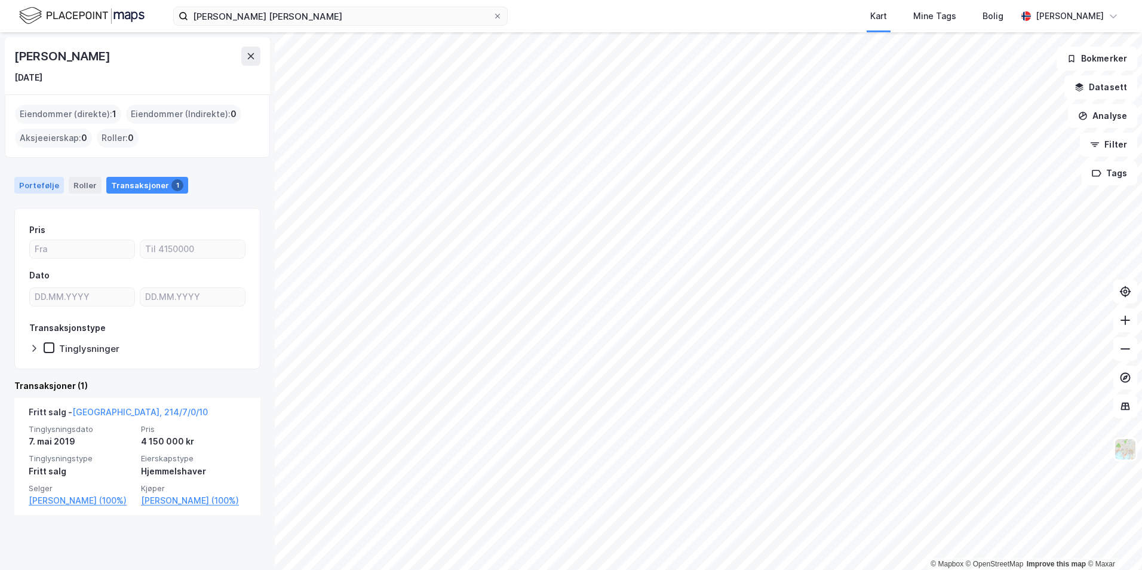
click at [51, 189] on div "Portefølje" at bounding box center [39, 185] width 50 height 17
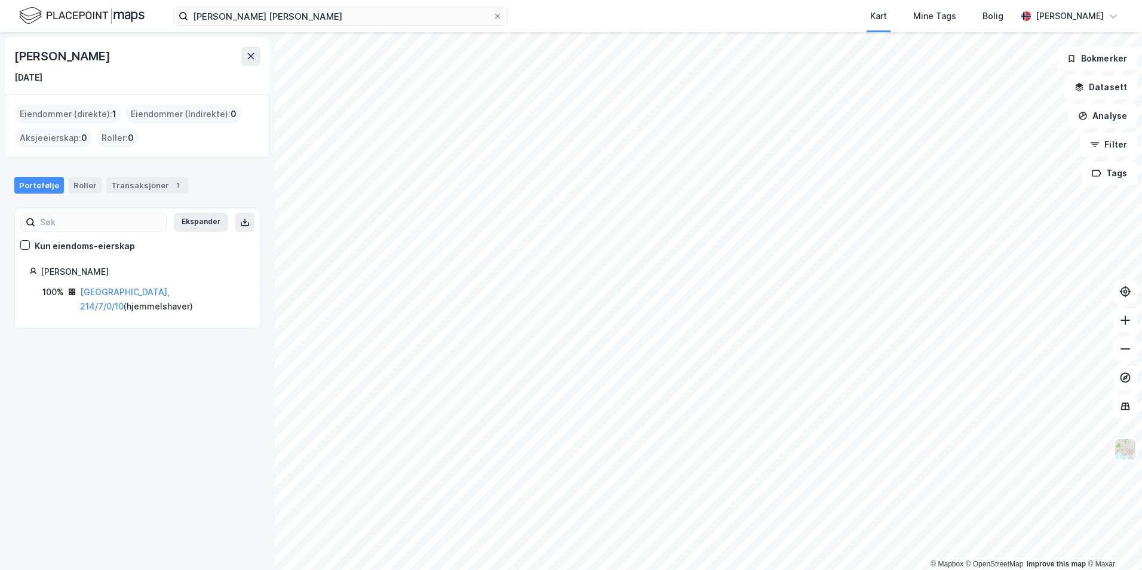
click at [177, 368] on div "[PERSON_NAME] Dager [DATE] Eiendommer (direkte) : 1 Eiendommer (Indirekte) : 0 …" at bounding box center [137, 301] width 275 height 538
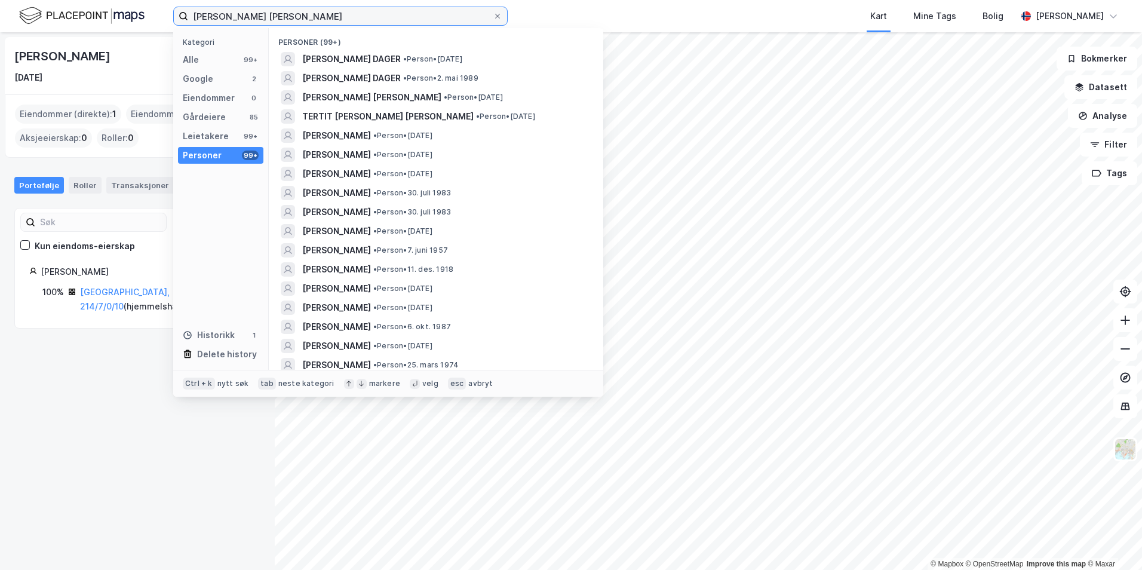
click at [234, 13] on input "[PERSON_NAME] [PERSON_NAME]" at bounding box center [340, 16] width 305 height 18
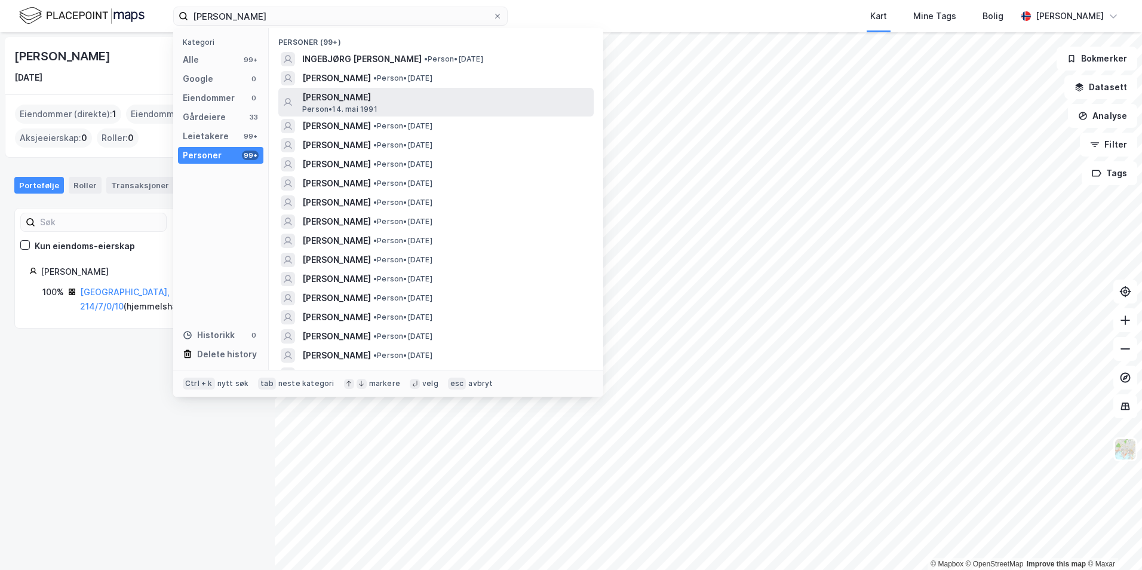
click at [338, 100] on span "[PERSON_NAME]" at bounding box center [445, 97] width 287 height 14
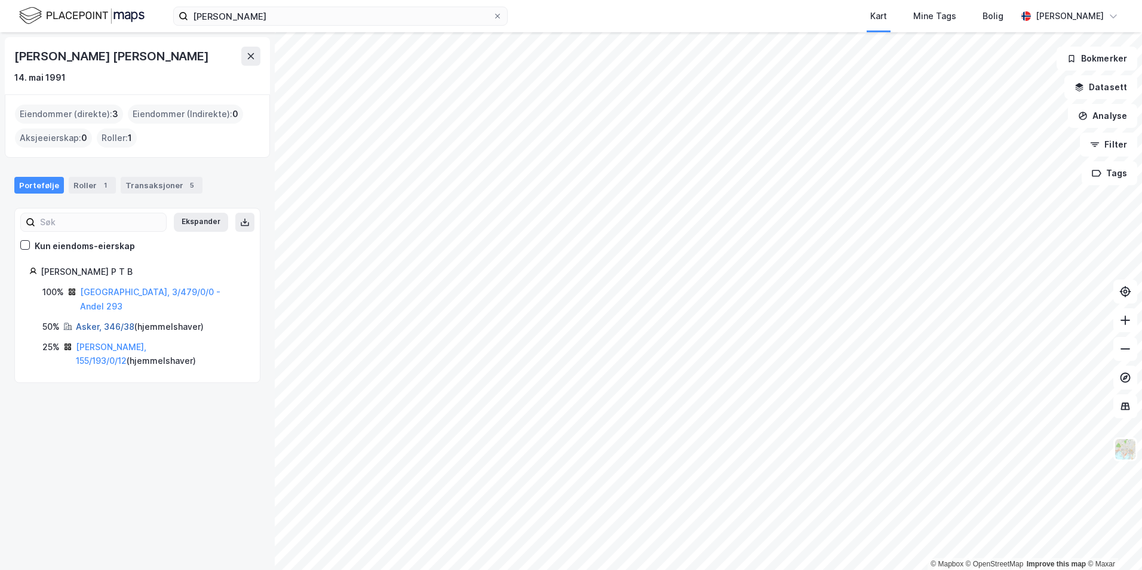
click at [87, 321] on link "Asker, 346/38" at bounding box center [105, 326] width 59 height 10
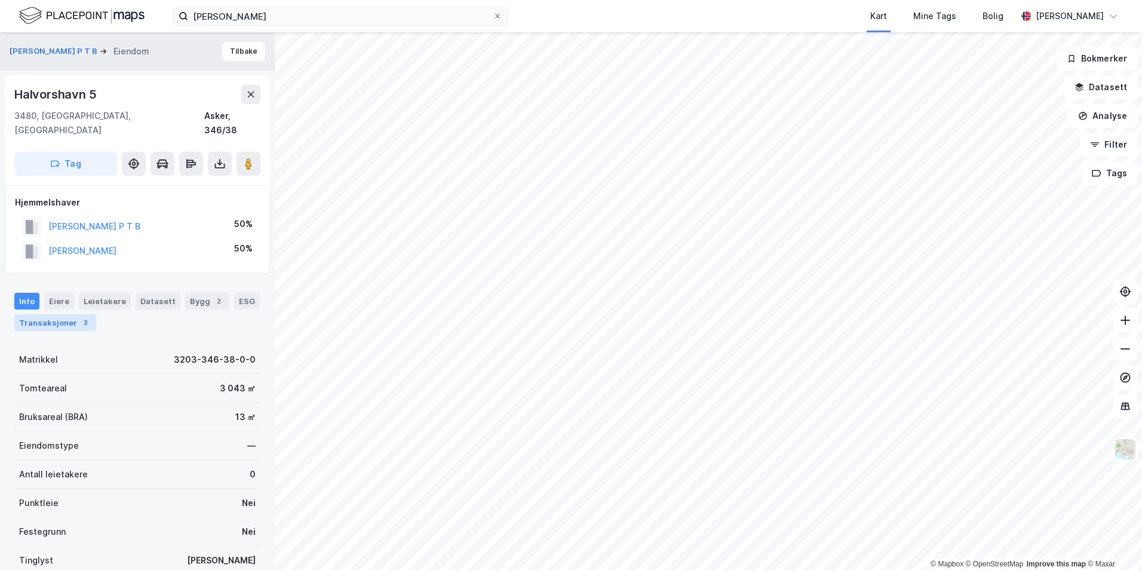
click at [75, 314] on div "Transaksjoner 3" at bounding box center [55, 322] width 82 height 17
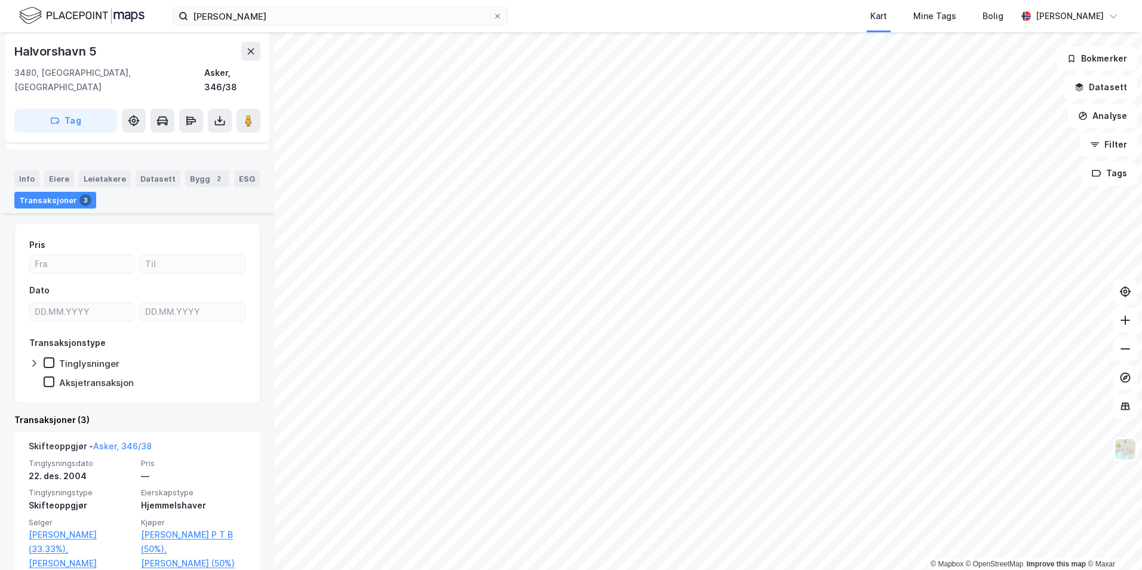
scroll to position [239, 0]
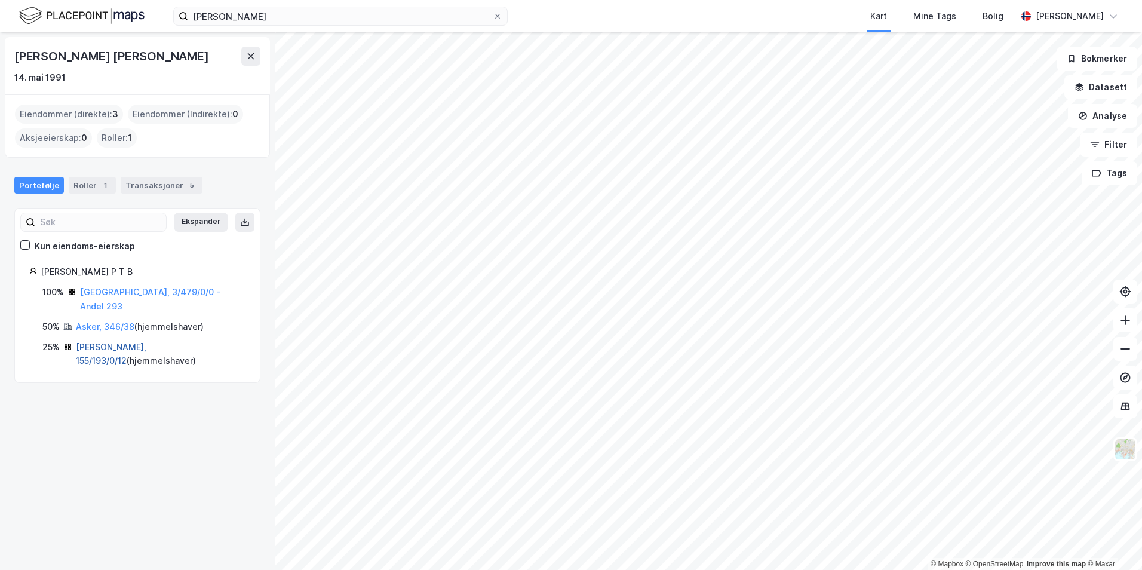
click at [99, 342] on link "[PERSON_NAME], 155/193/0/12" at bounding box center [111, 354] width 71 height 24
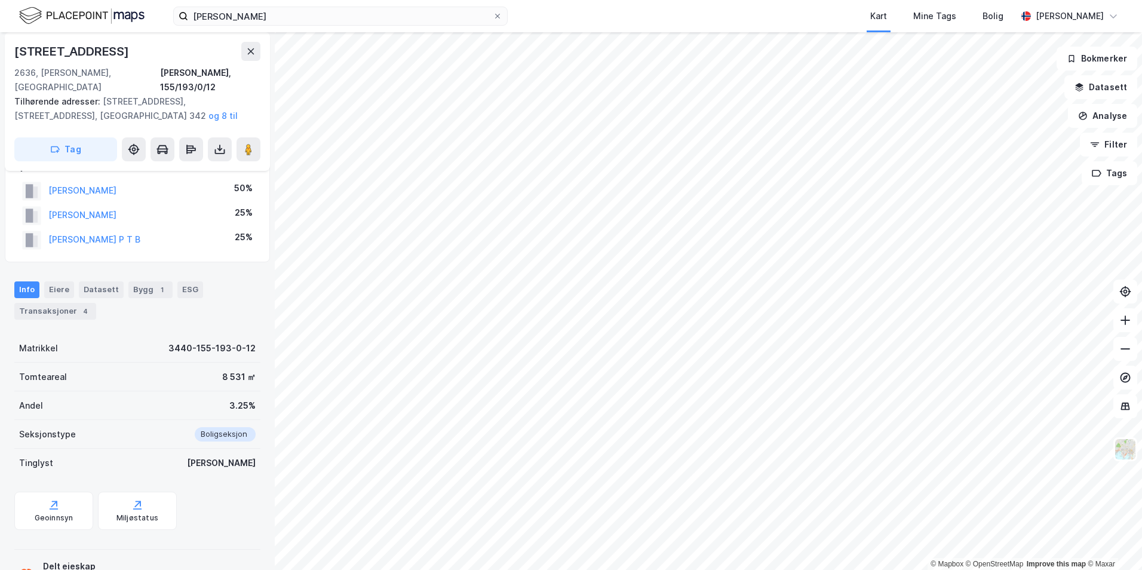
scroll to position [96, 0]
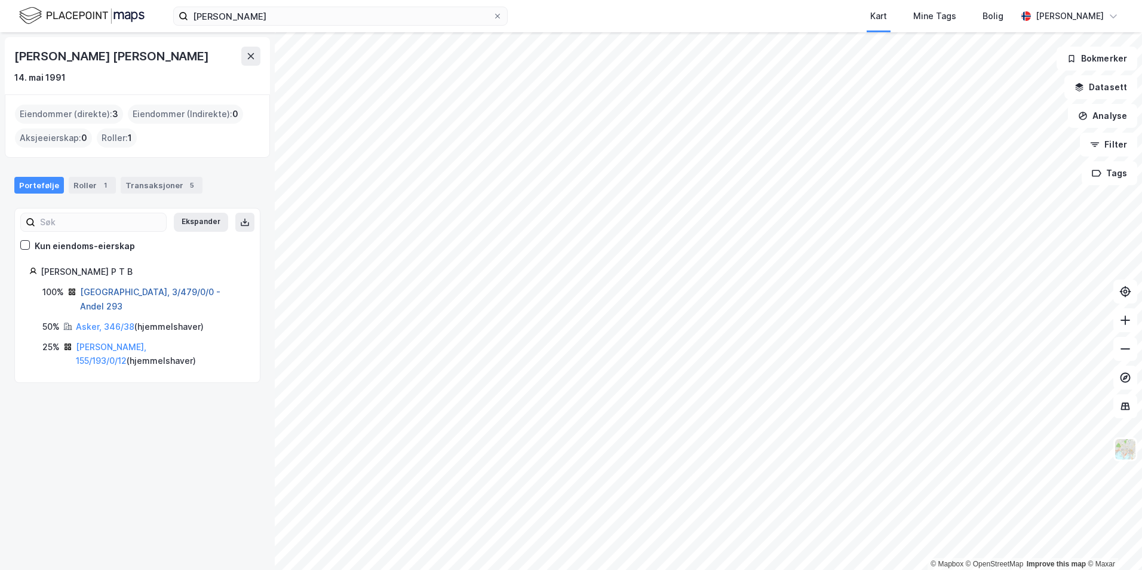
click at [108, 293] on link "[GEOGRAPHIC_DATA], 3/479/0/0 - Andel 293" at bounding box center [150, 299] width 140 height 24
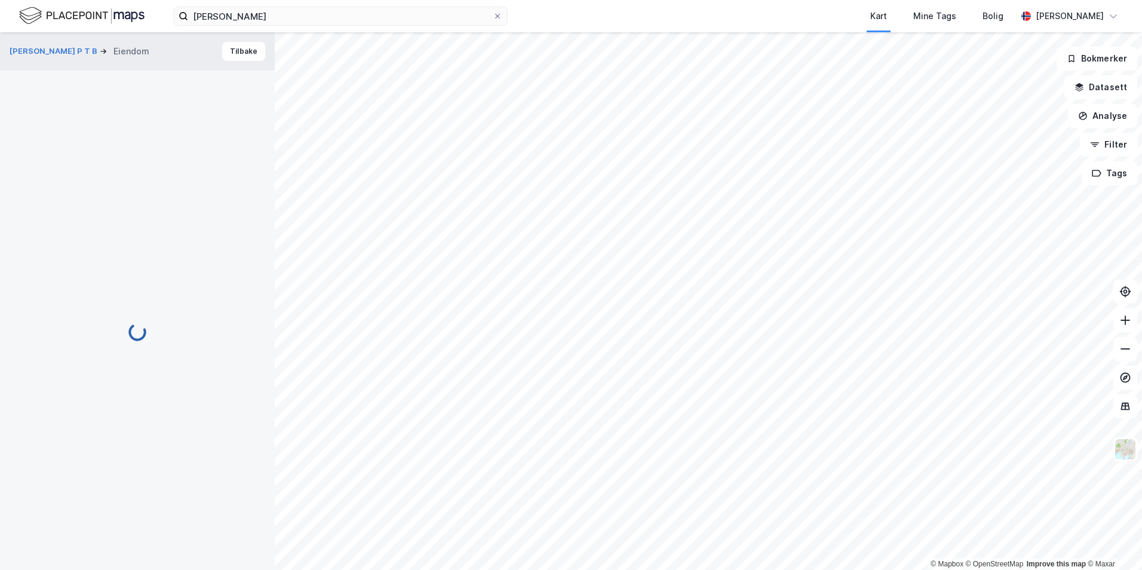
scroll to position [96, 0]
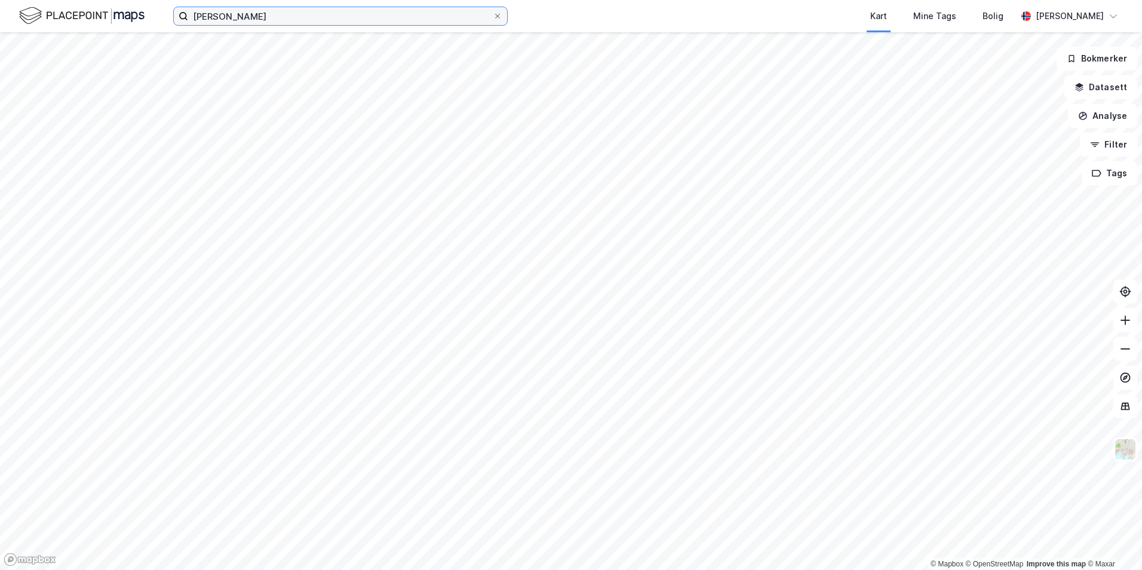
click at [273, 10] on input "[PERSON_NAME]" at bounding box center [340, 16] width 305 height 18
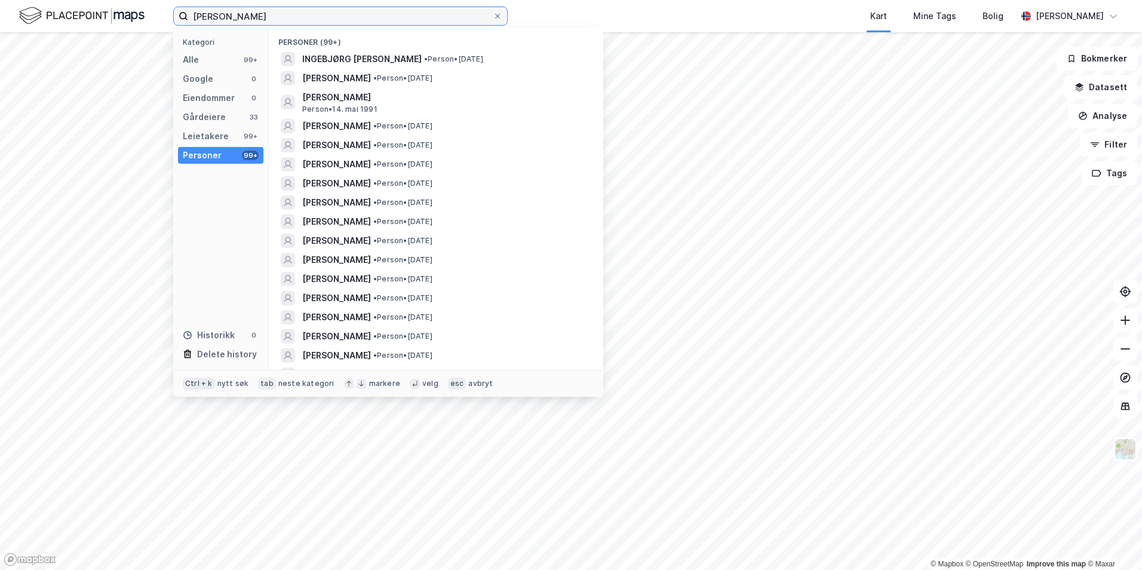
click at [273, 10] on input "[PERSON_NAME]" at bounding box center [340, 16] width 305 height 18
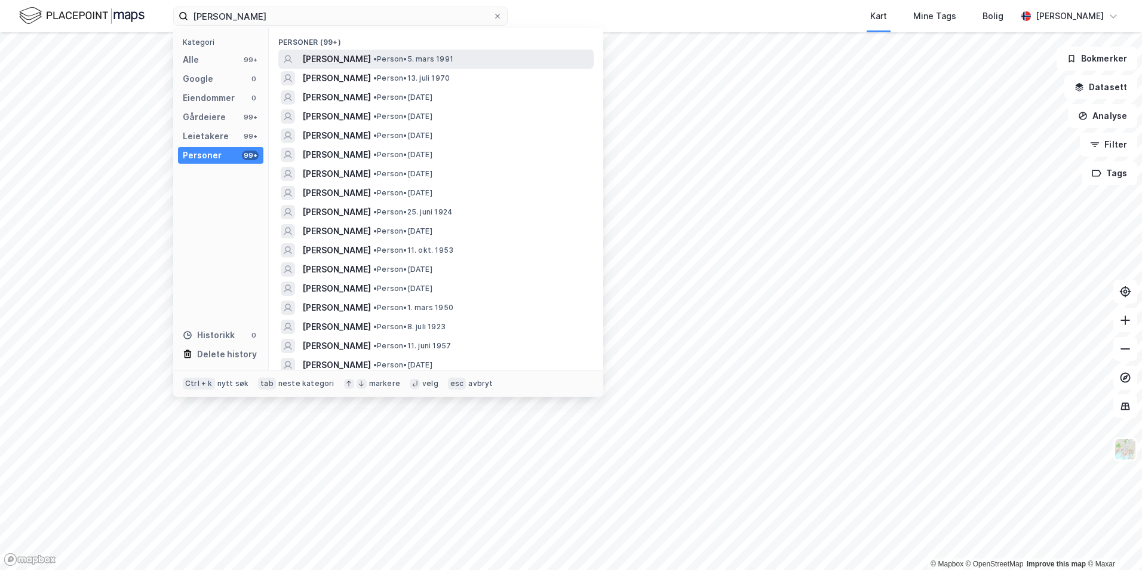
click at [371, 58] on span "[PERSON_NAME]" at bounding box center [336, 59] width 69 height 14
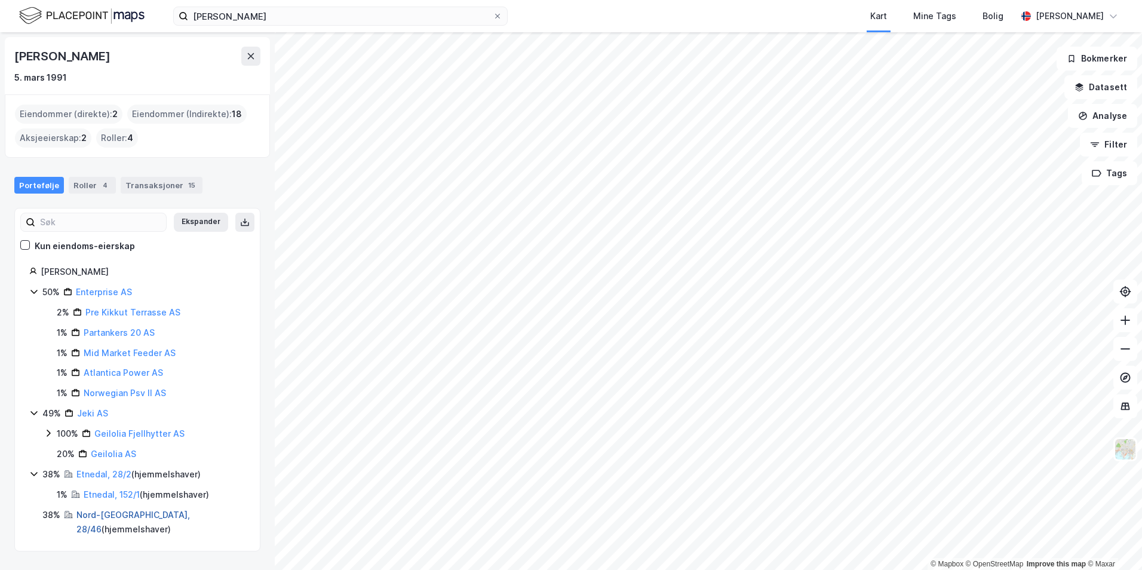
click at [94, 519] on link "Nord-[GEOGRAPHIC_DATA], 28/46" at bounding box center [133, 522] width 114 height 24
click at [84, 298] on div "Enterprise AS" at bounding box center [104, 292] width 56 height 14
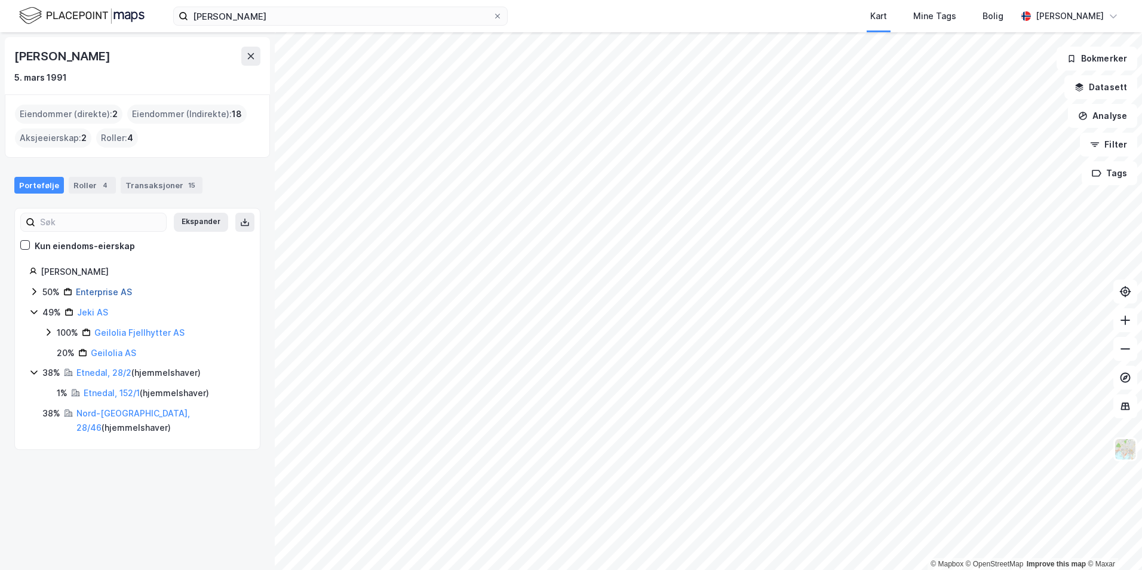
click at [84, 294] on link "Enterprise AS" at bounding box center [104, 292] width 56 height 10
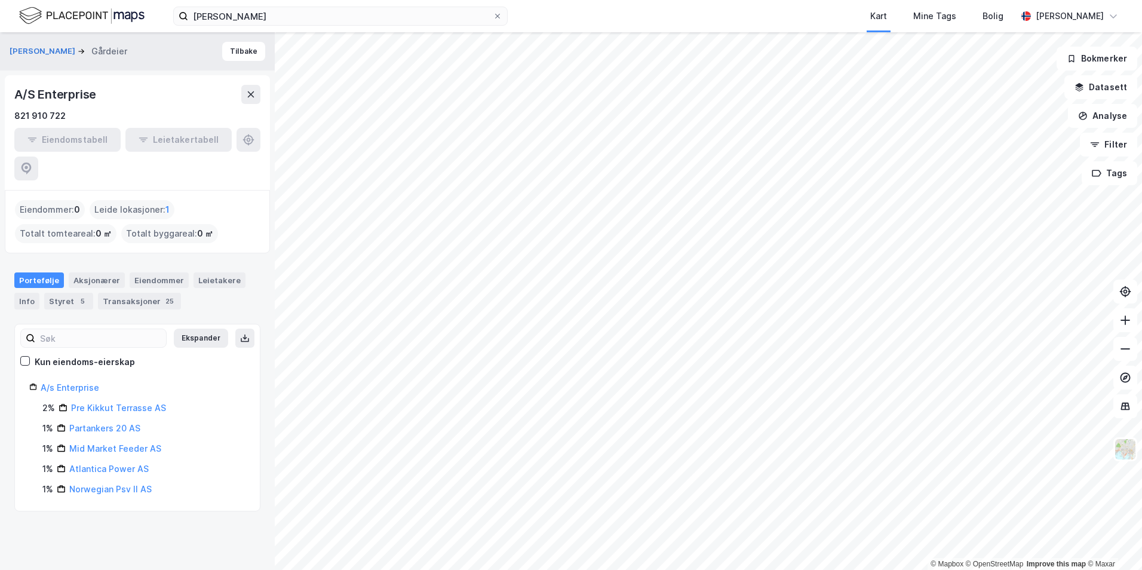
click at [249, 143] on div "Eiendomstabell Leietakertabell" at bounding box center [137, 154] width 246 height 53
drag, startPoint x: 240, startPoint y: 143, endPoint x: 235, endPoint y: 154, distance: 12.0
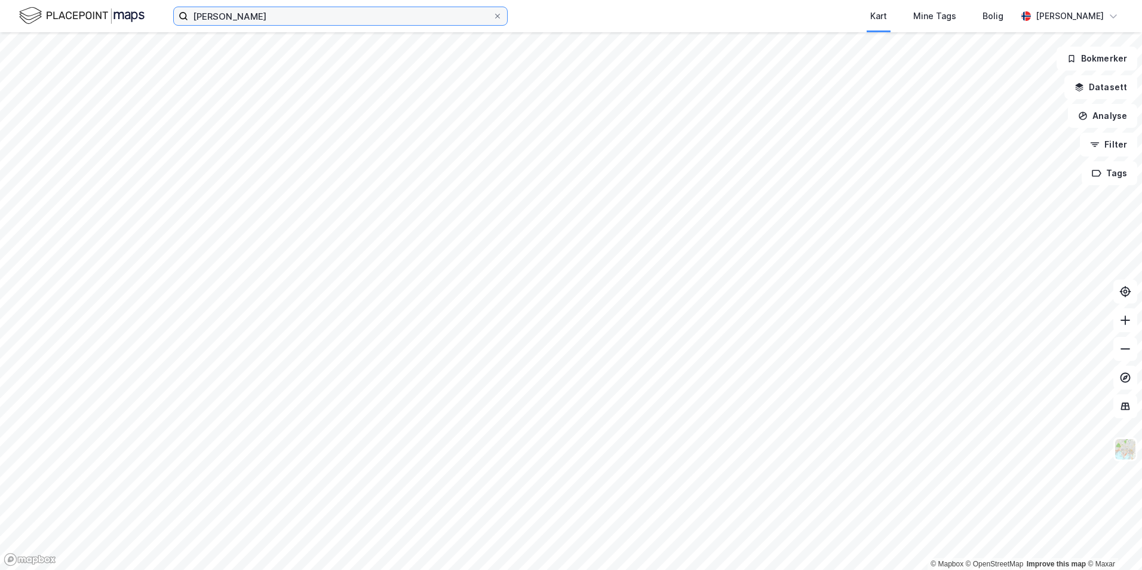
click at [198, 16] on input "[PERSON_NAME]" at bounding box center [340, 16] width 305 height 18
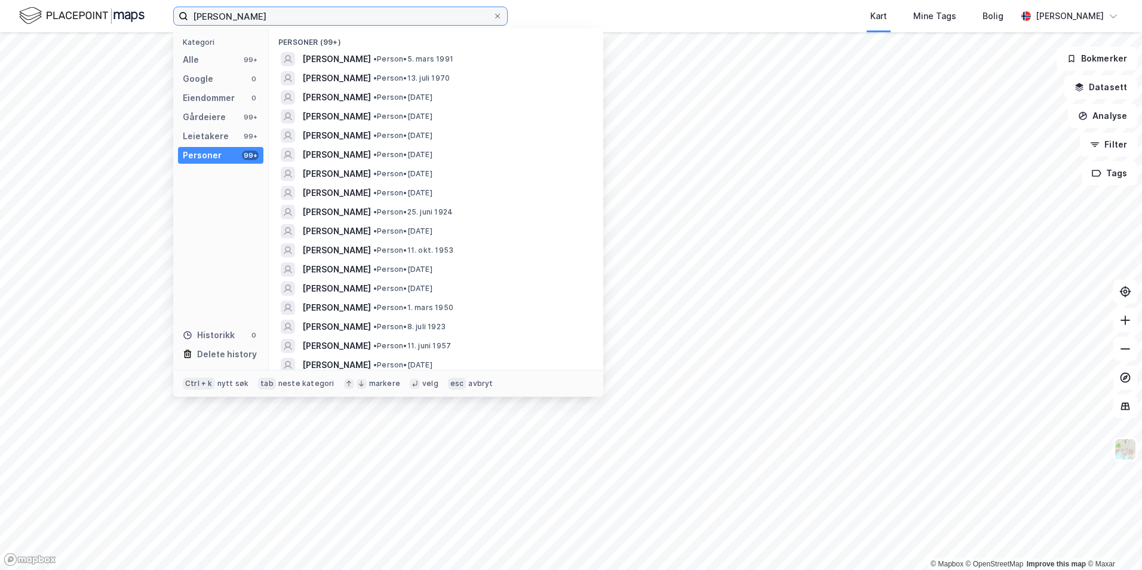
click at [198, 16] on input "[PERSON_NAME]" at bounding box center [340, 16] width 305 height 18
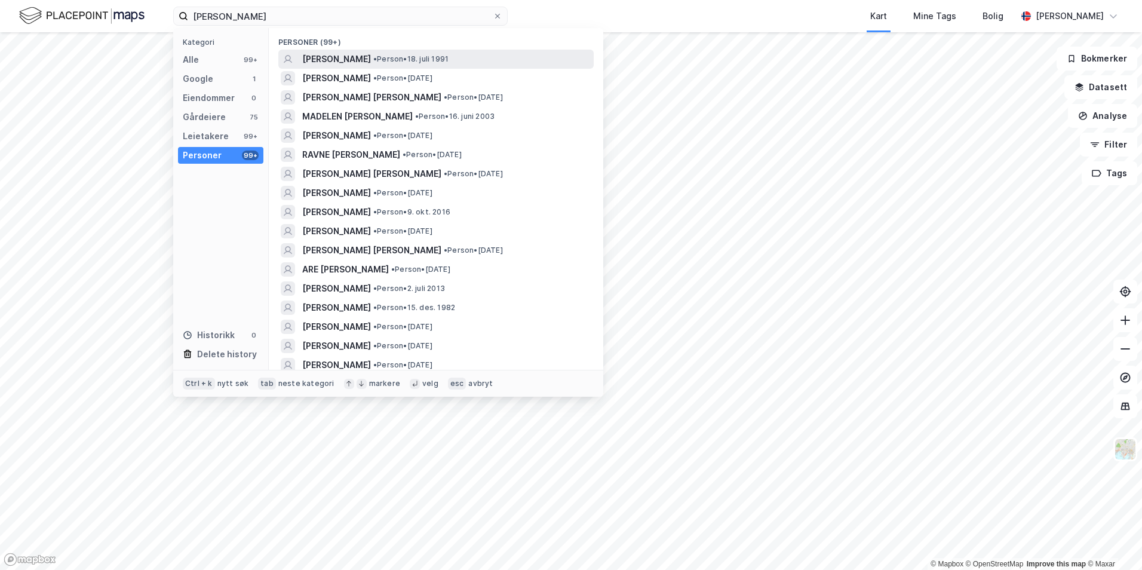
click at [357, 60] on span "[PERSON_NAME]" at bounding box center [336, 59] width 69 height 14
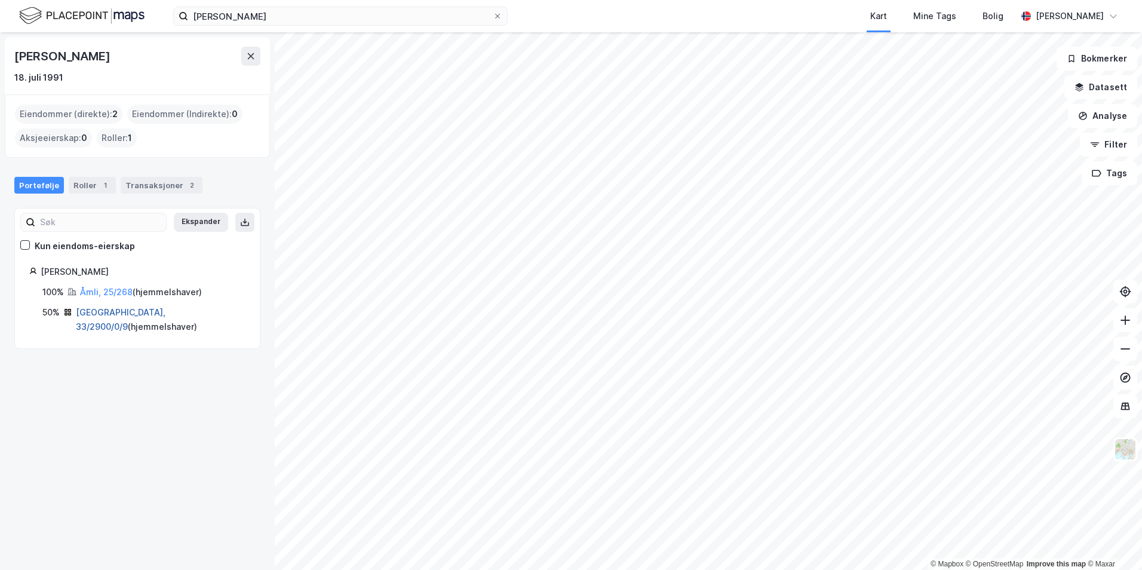
click at [136, 317] on link "[GEOGRAPHIC_DATA], 33/2900/0/9" at bounding box center [121, 319] width 90 height 24
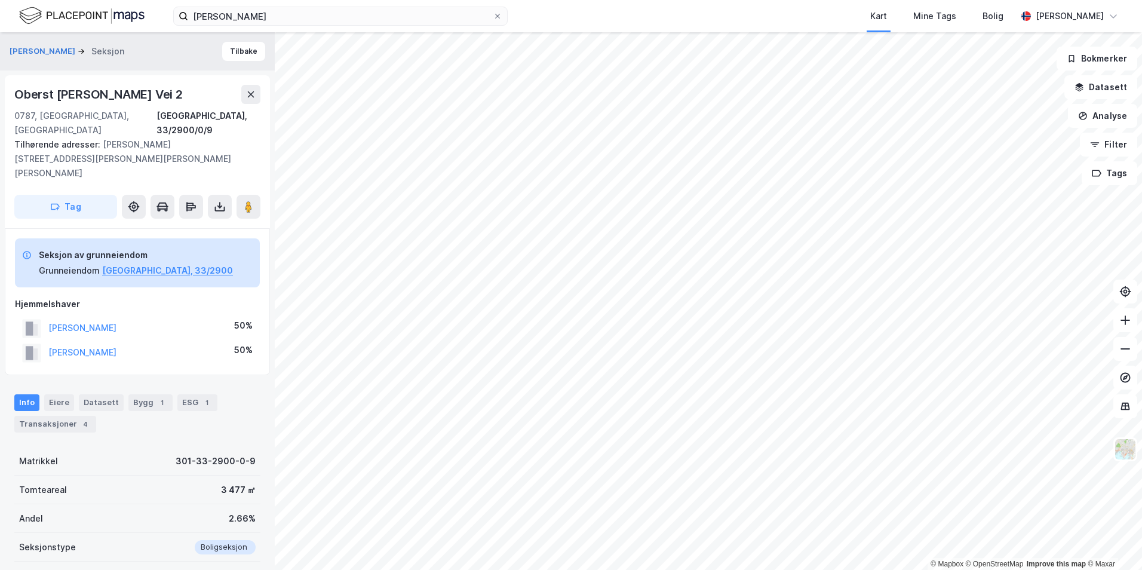
scroll to position [1, 0]
click at [253, 19] on input "[PERSON_NAME]" at bounding box center [340, 16] width 305 height 18
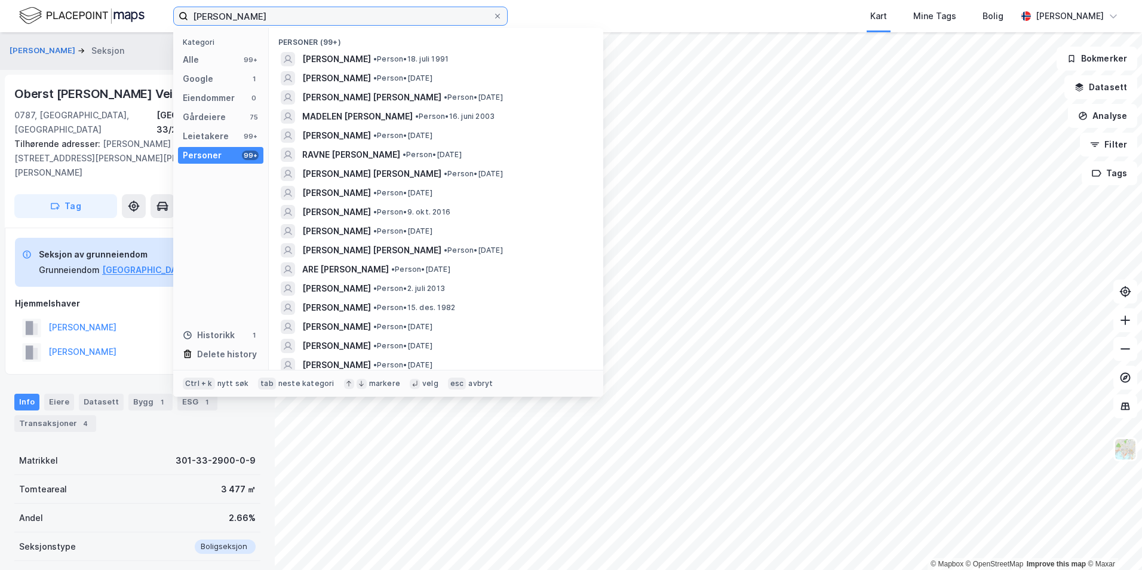
click at [253, 19] on input "[PERSON_NAME]" at bounding box center [340, 16] width 305 height 18
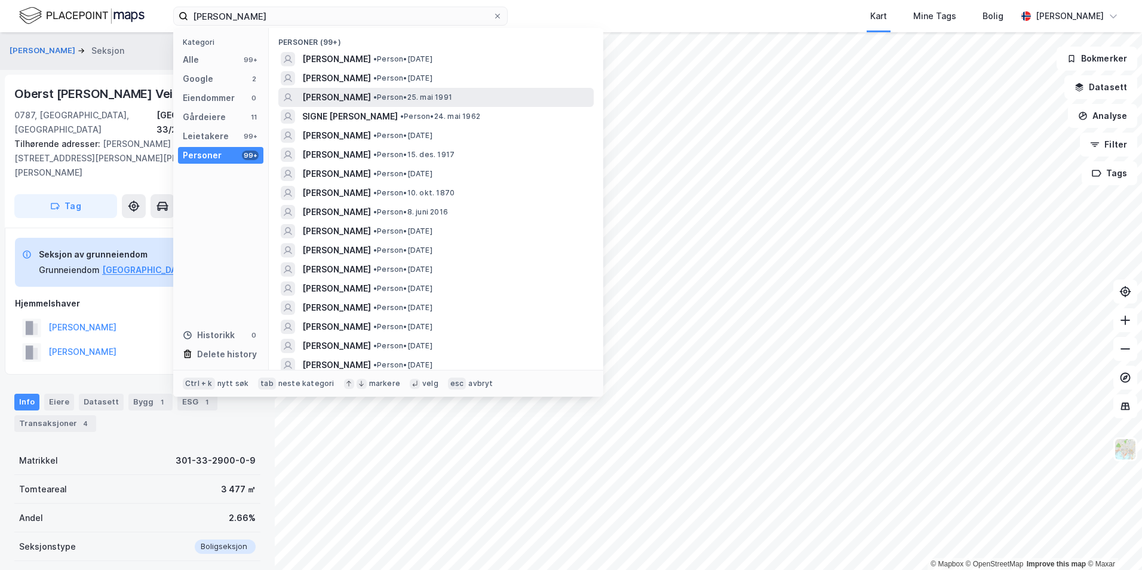
click at [305, 96] on span "[PERSON_NAME]" at bounding box center [336, 97] width 69 height 14
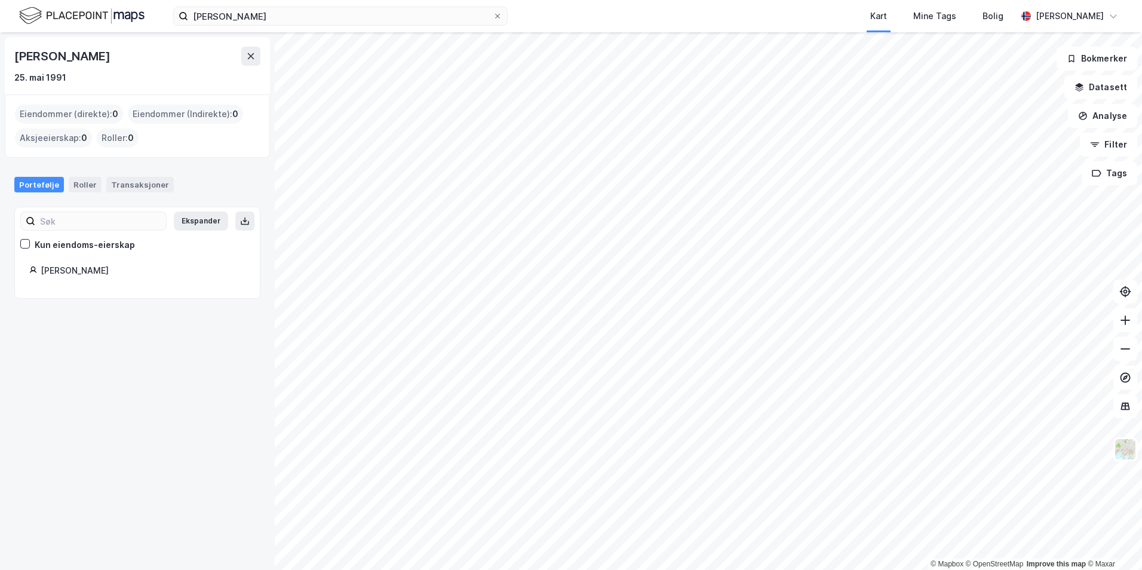
click at [264, 50] on div "[PERSON_NAME] [DATE]" at bounding box center [137, 65] width 265 height 57
click at [243, 62] on button at bounding box center [250, 56] width 19 height 19
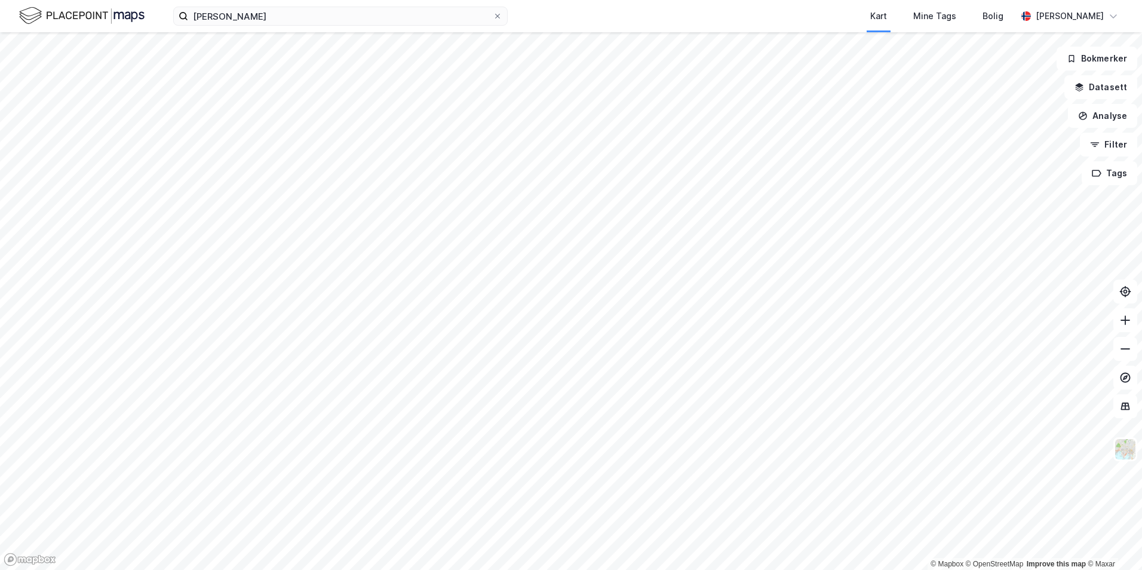
click at [243, 30] on div "[PERSON_NAME] Kart Mine Tags [PERSON_NAME] [PERSON_NAME]" at bounding box center [571, 16] width 1142 height 32
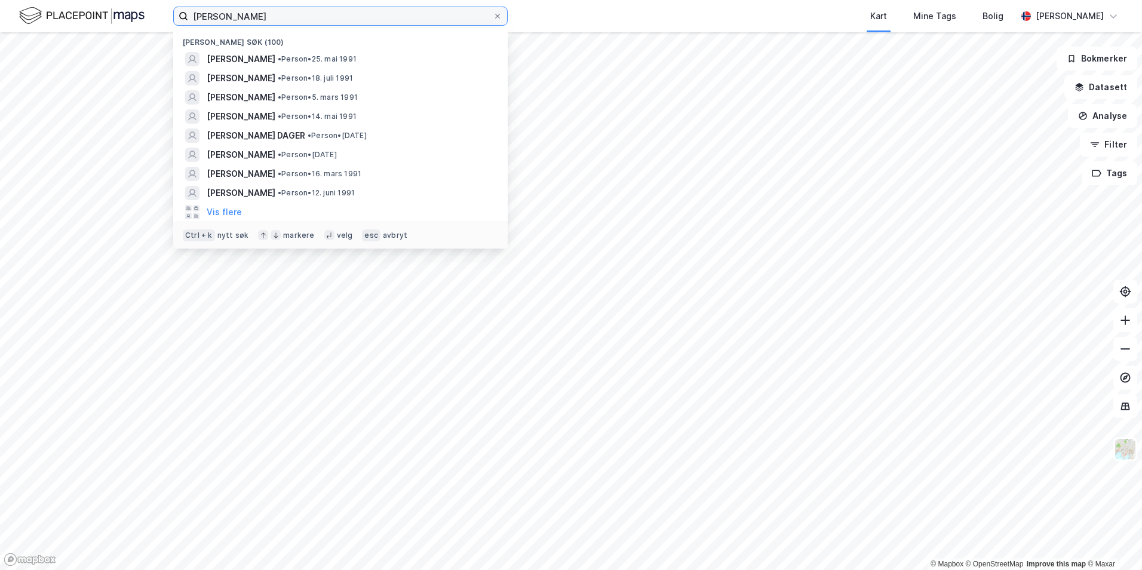
click at [243, 22] on input "[PERSON_NAME]" at bounding box center [340, 16] width 305 height 18
type input "[PERSON_NAME]"
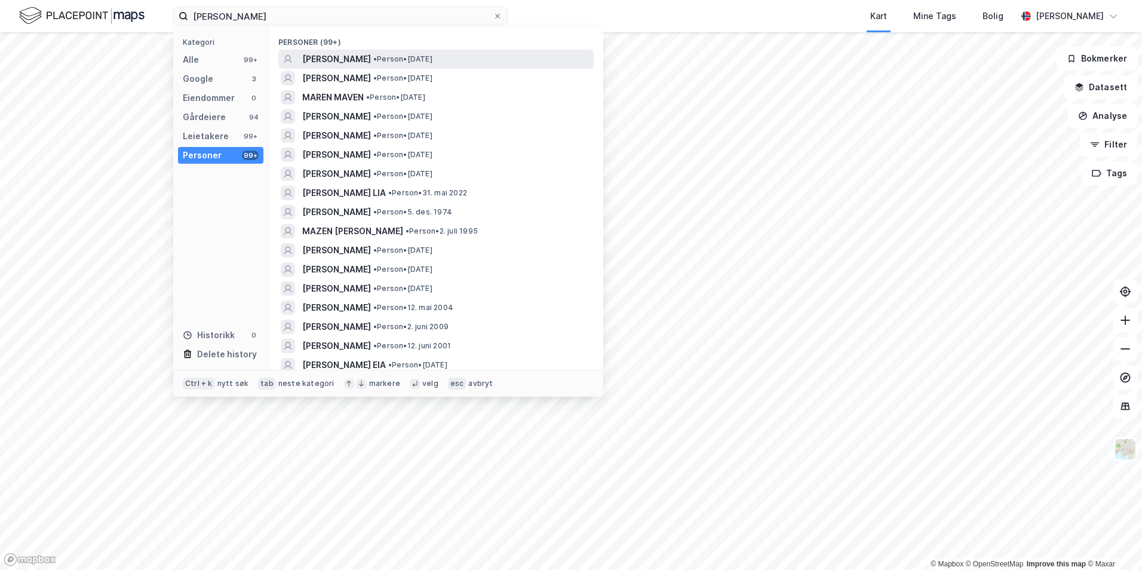
click at [319, 63] on span "[PERSON_NAME]" at bounding box center [336, 59] width 69 height 14
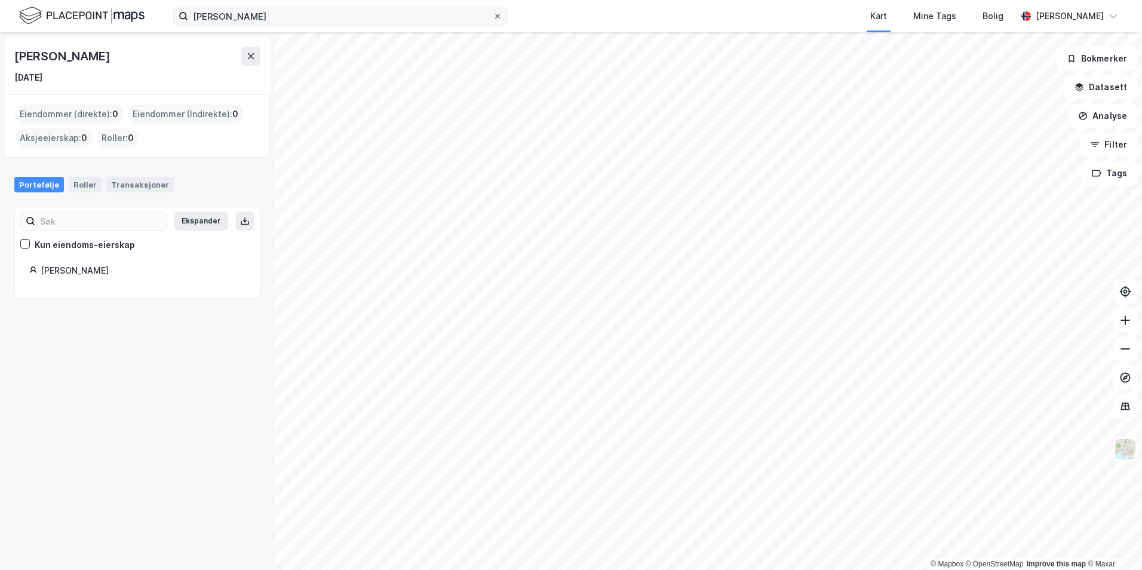
click at [498, 18] on icon at bounding box center [497, 16] width 7 height 7
click at [493, 18] on input "[PERSON_NAME]" at bounding box center [340, 16] width 305 height 18
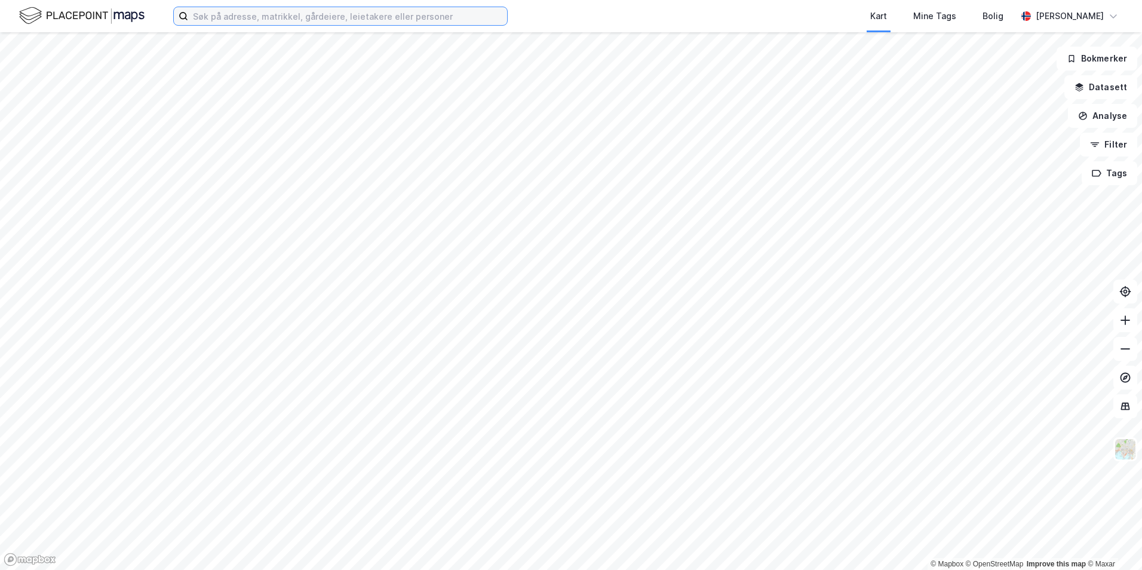
click at [278, 22] on input at bounding box center [347, 16] width 319 height 18
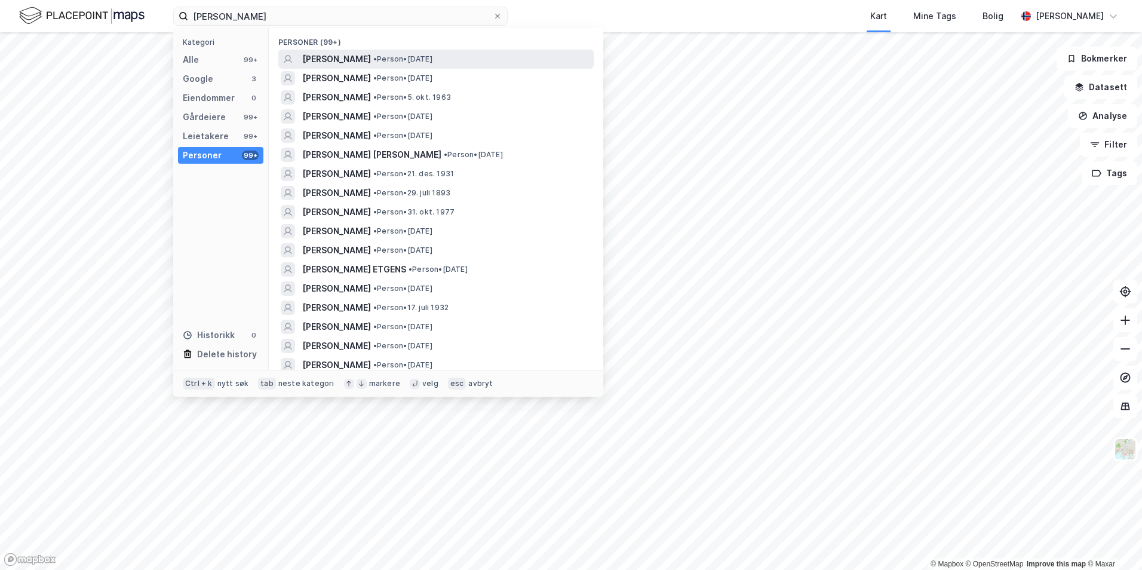
click at [348, 63] on span "[PERSON_NAME]" at bounding box center [336, 59] width 69 height 14
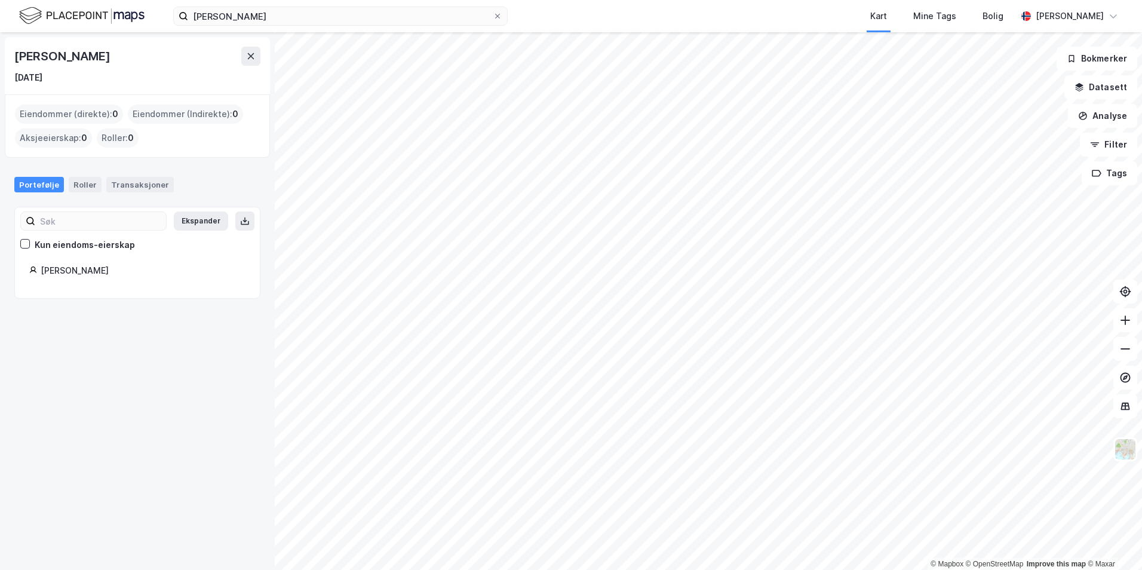
click at [212, 5] on div "[PERSON_NAME] Kart Mine Tags [PERSON_NAME] [PERSON_NAME]" at bounding box center [571, 16] width 1142 height 32
click at [208, 14] on input "[PERSON_NAME]" at bounding box center [340, 16] width 305 height 18
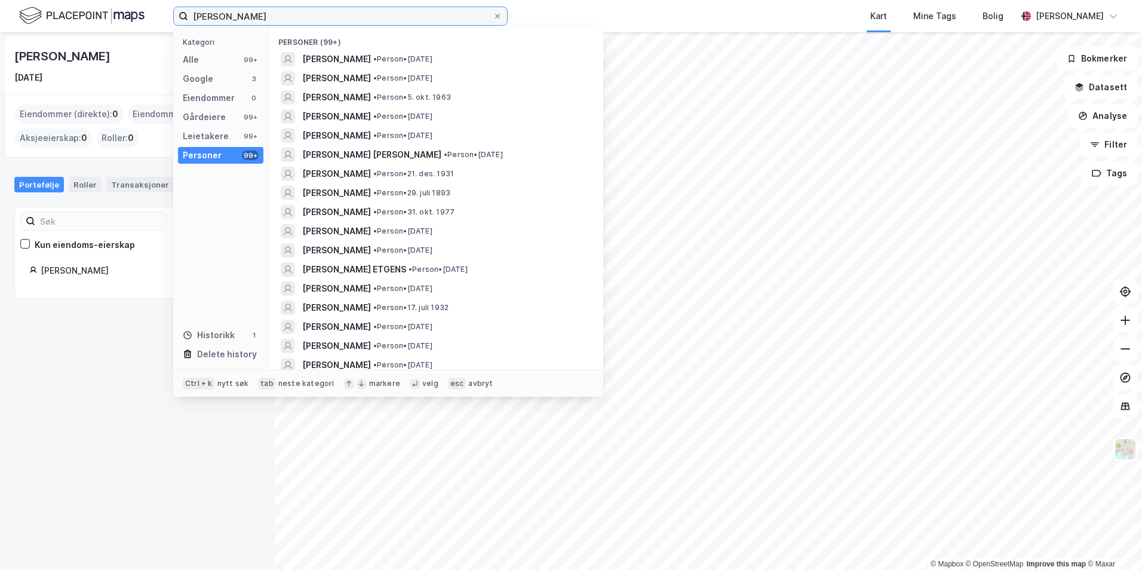
click at [208, 14] on input "[PERSON_NAME]" at bounding box center [340, 16] width 305 height 18
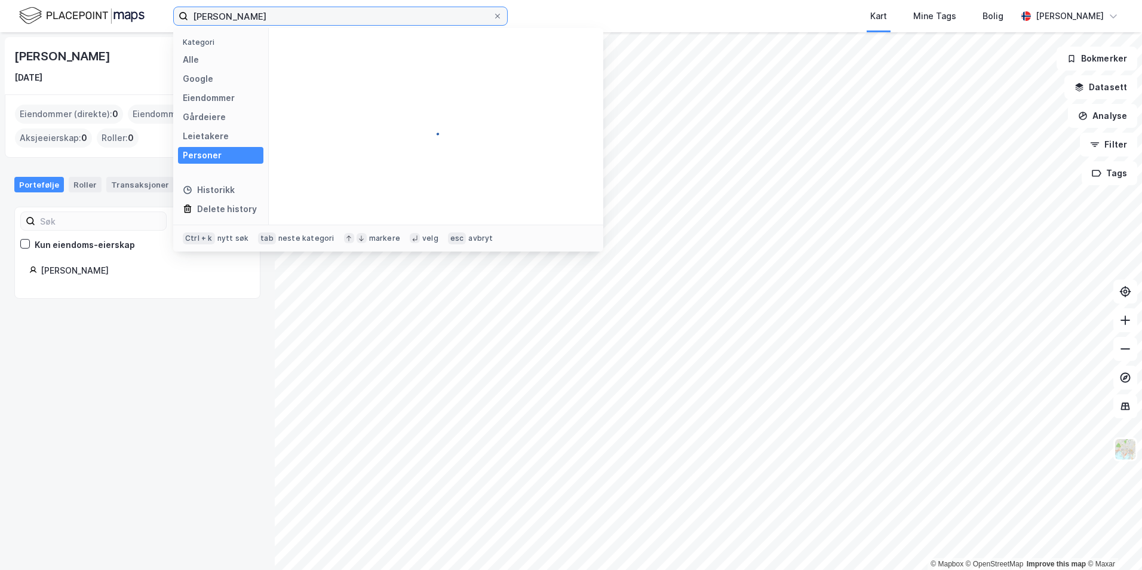
type input "[PERSON_NAME]"
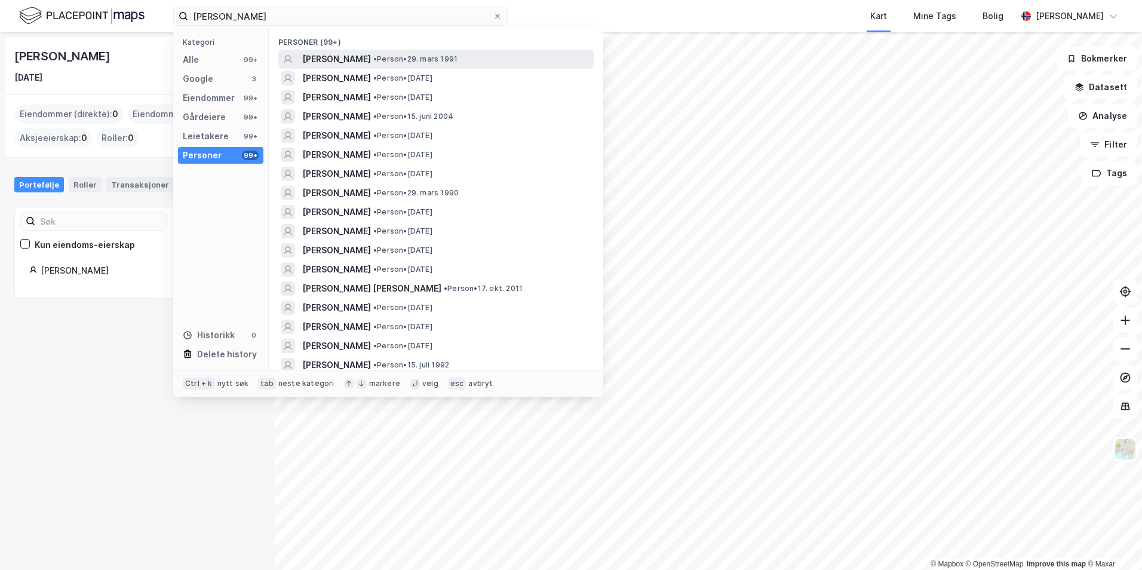
click at [306, 65] on span "[PERSON_NAME]" at bounding box center [336, 59] width 69 height 14
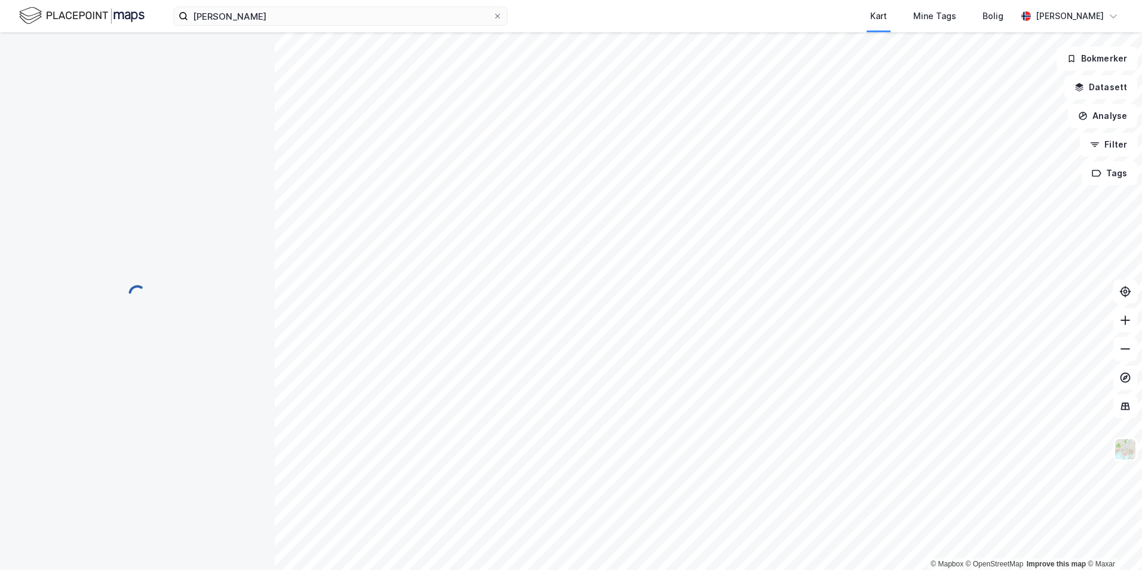
scroll to position [1, 0]
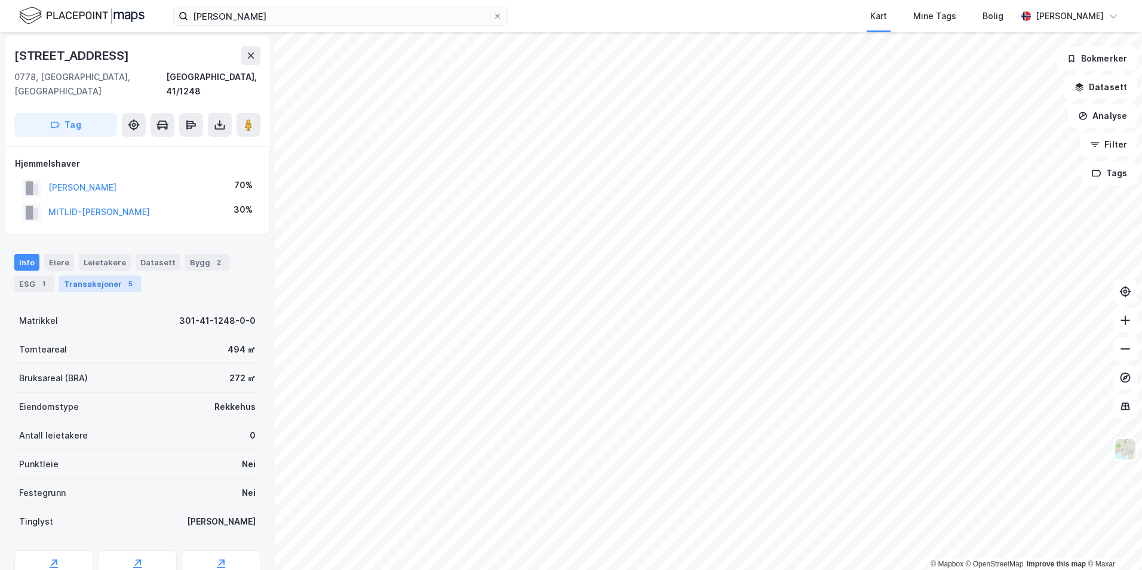
click at [110, 275] on div "Transaksjoner 5" at bounding box center [100, 283] width 82 height 17
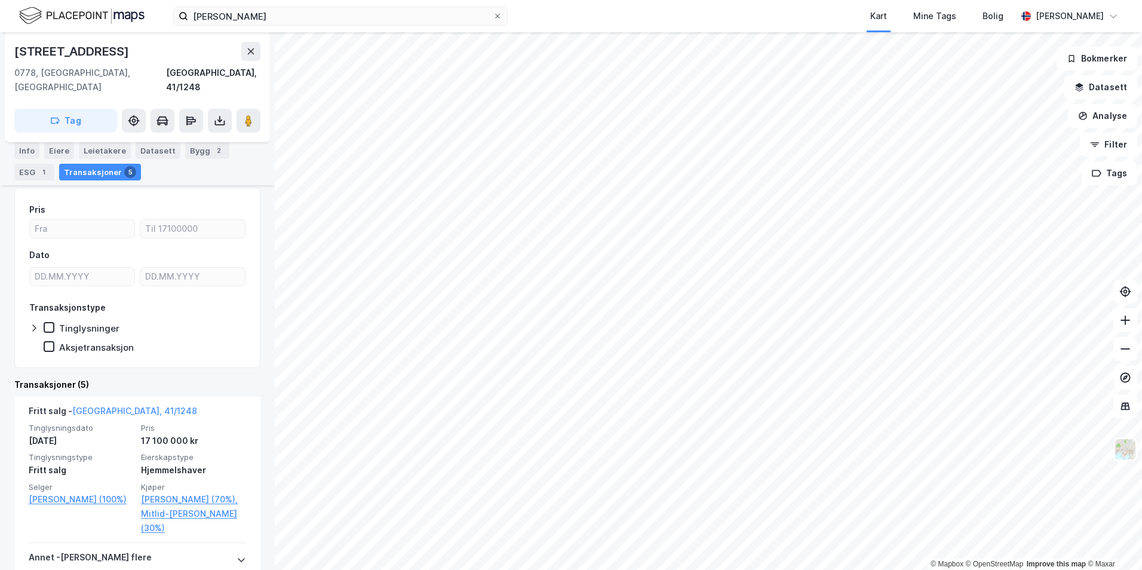
scroll to position [60, 0]
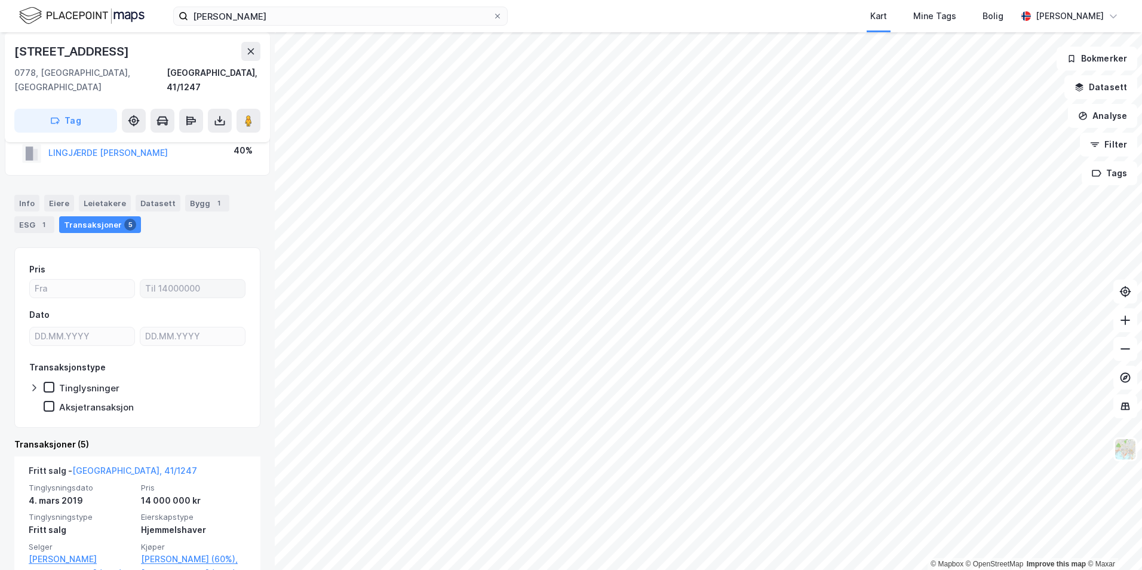
scroll to position [120, 0]
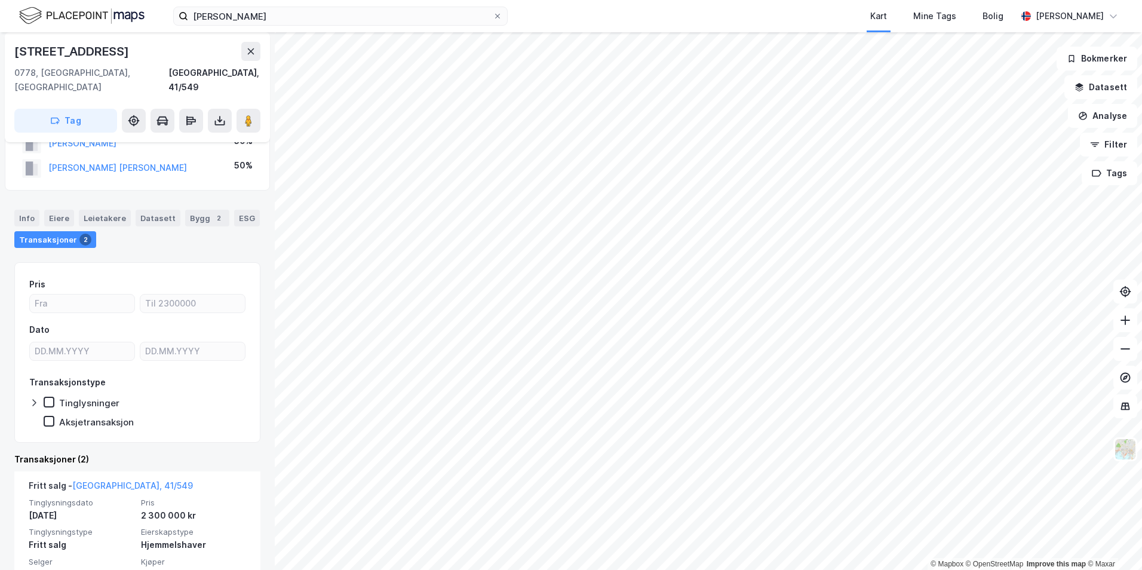
scroll to position [60, 0]
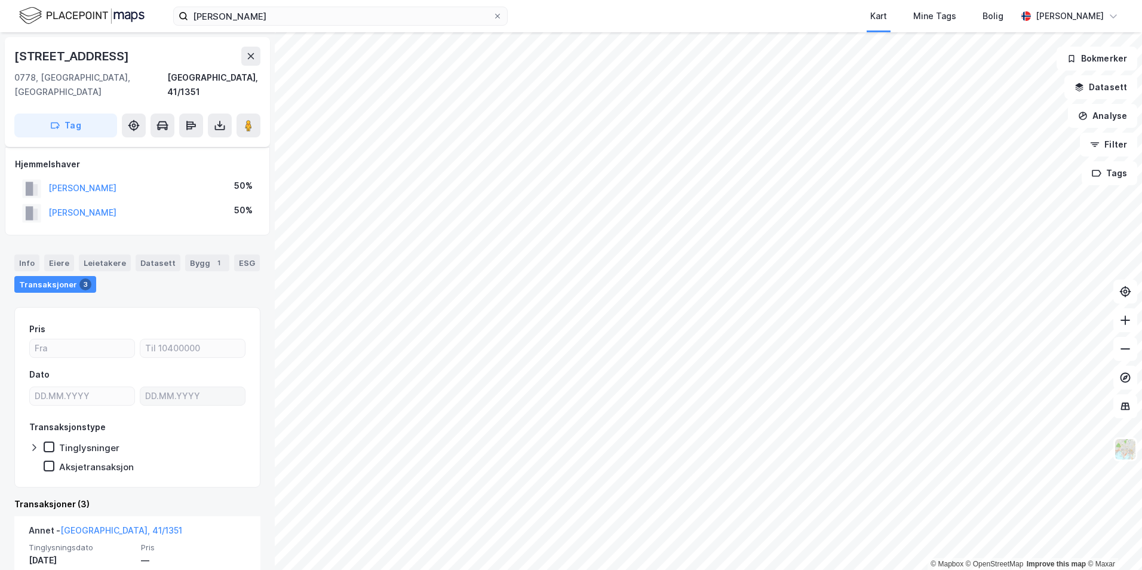
scroll to position [60, 0]
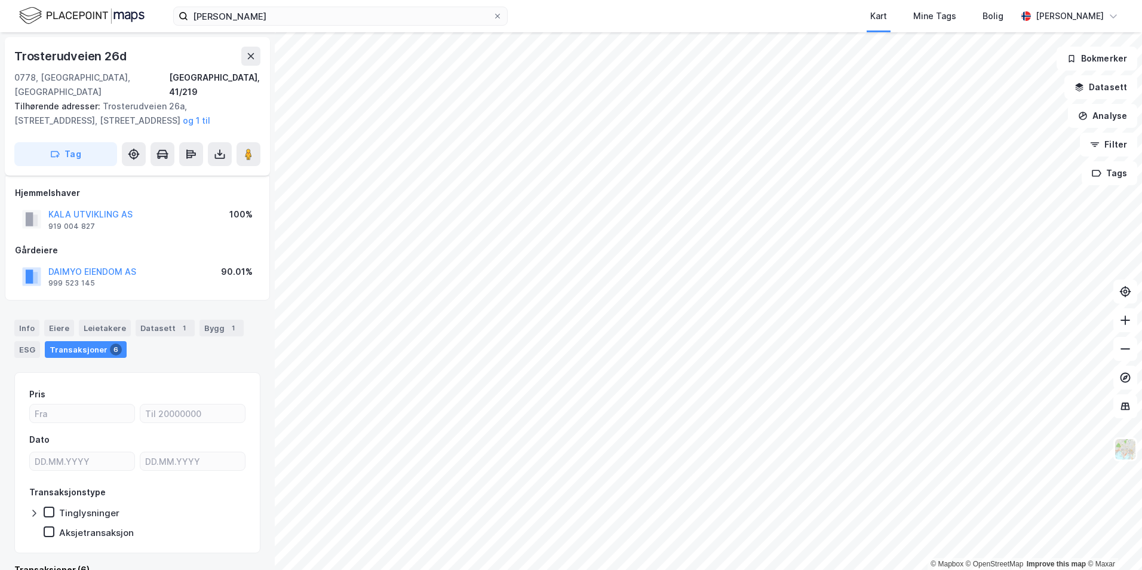
scroll to position [12, 0]
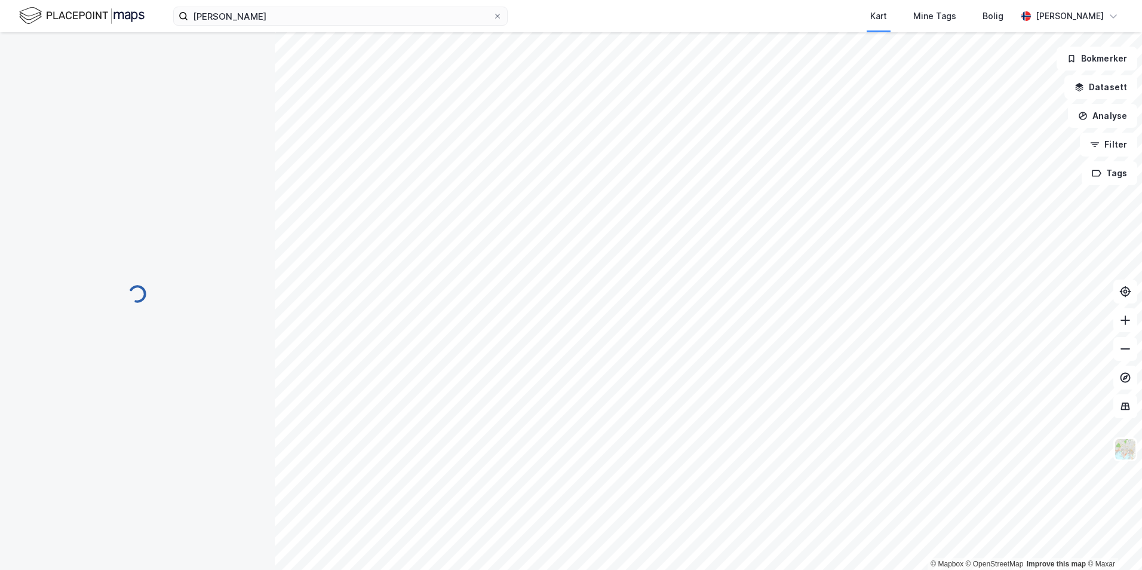
scroll to position [12, 0]
